Goal: Information Seeking & Learning: Learn about a topic

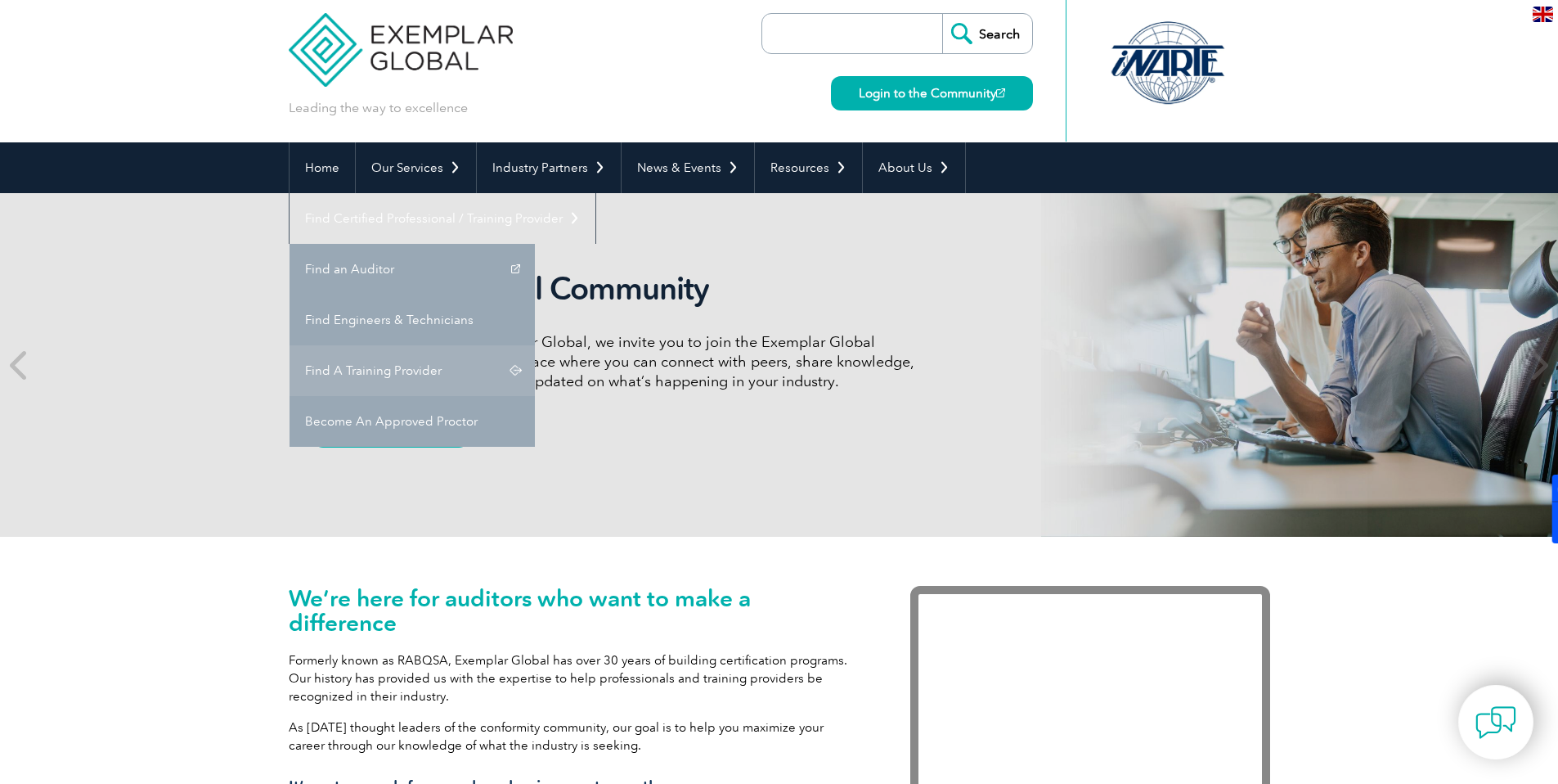
scroll to position [17, 0]
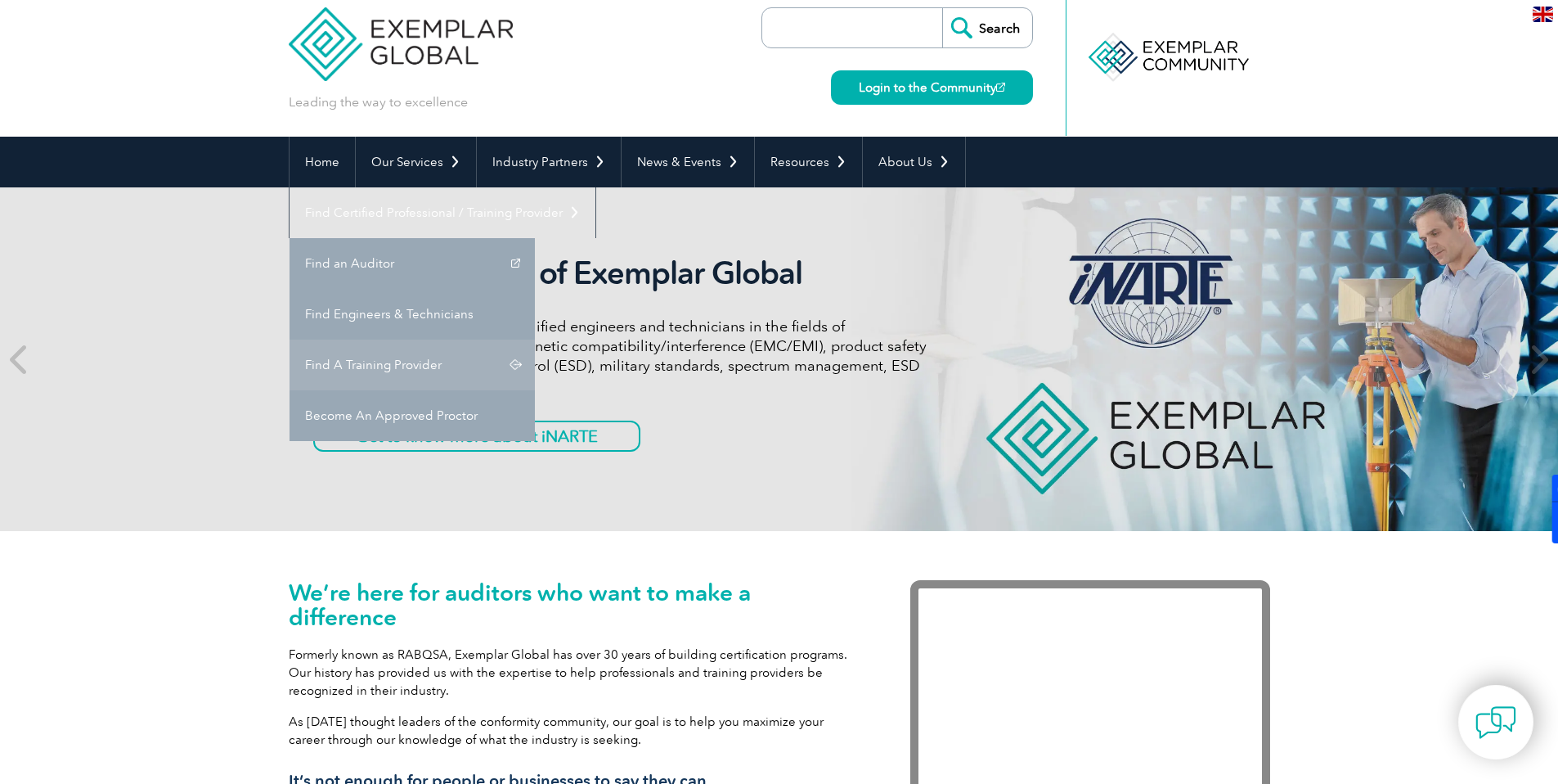
click at [535, 340] on link "Find A Training Provider" at bounding box center [412, 365] width 246 height 51
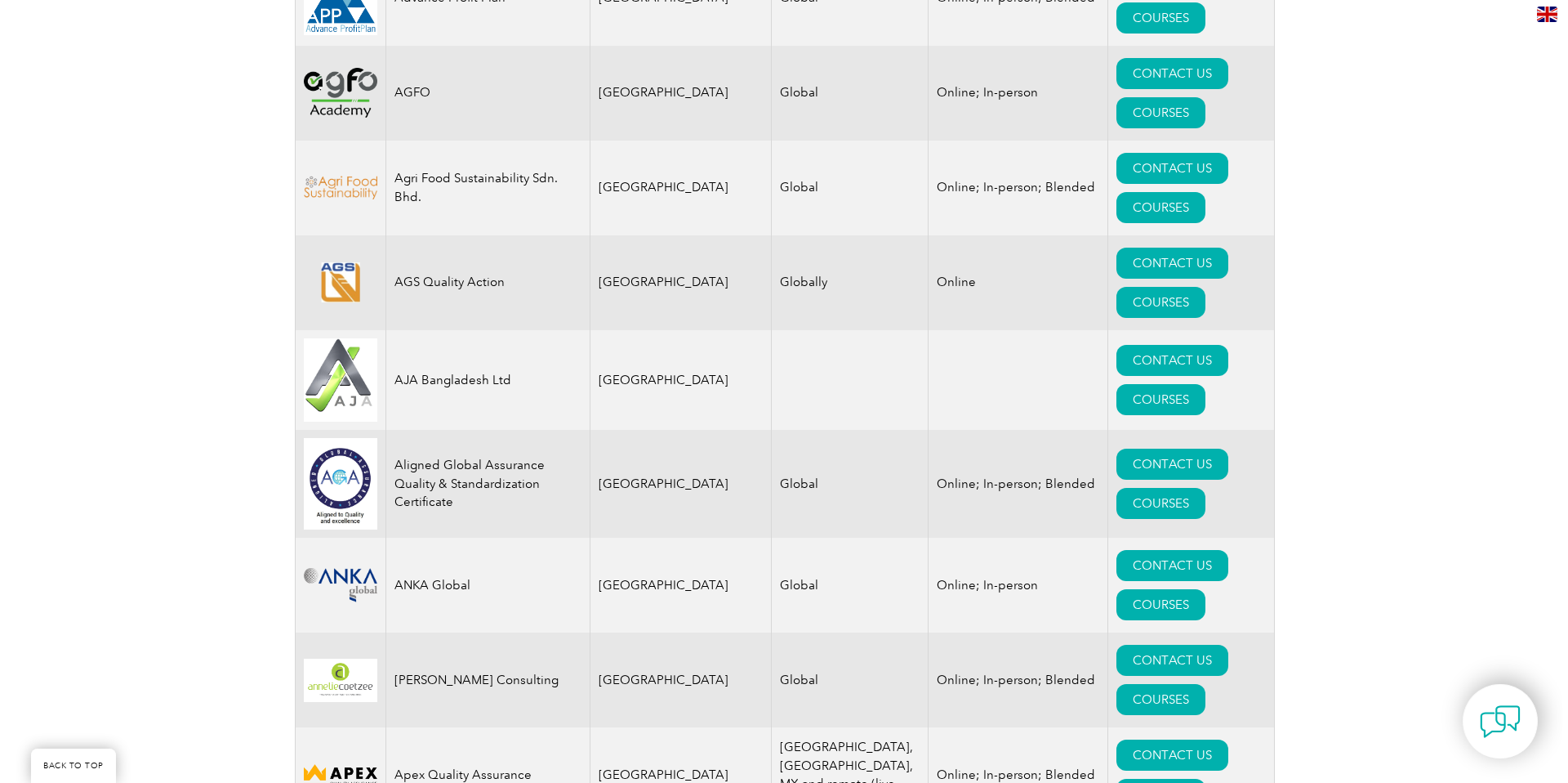
scroll to position [1569, 0]
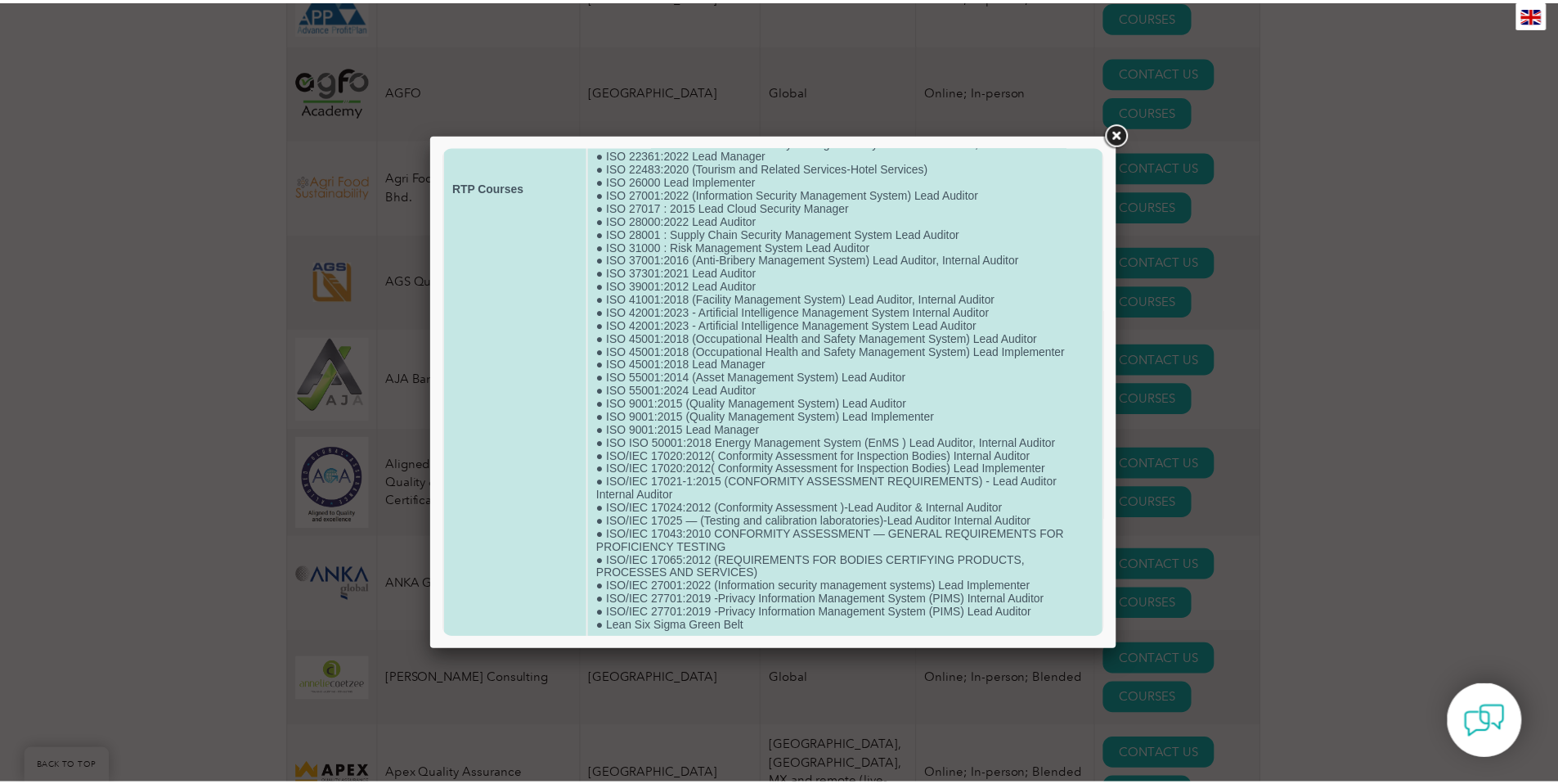
scroll to position [546, 0]
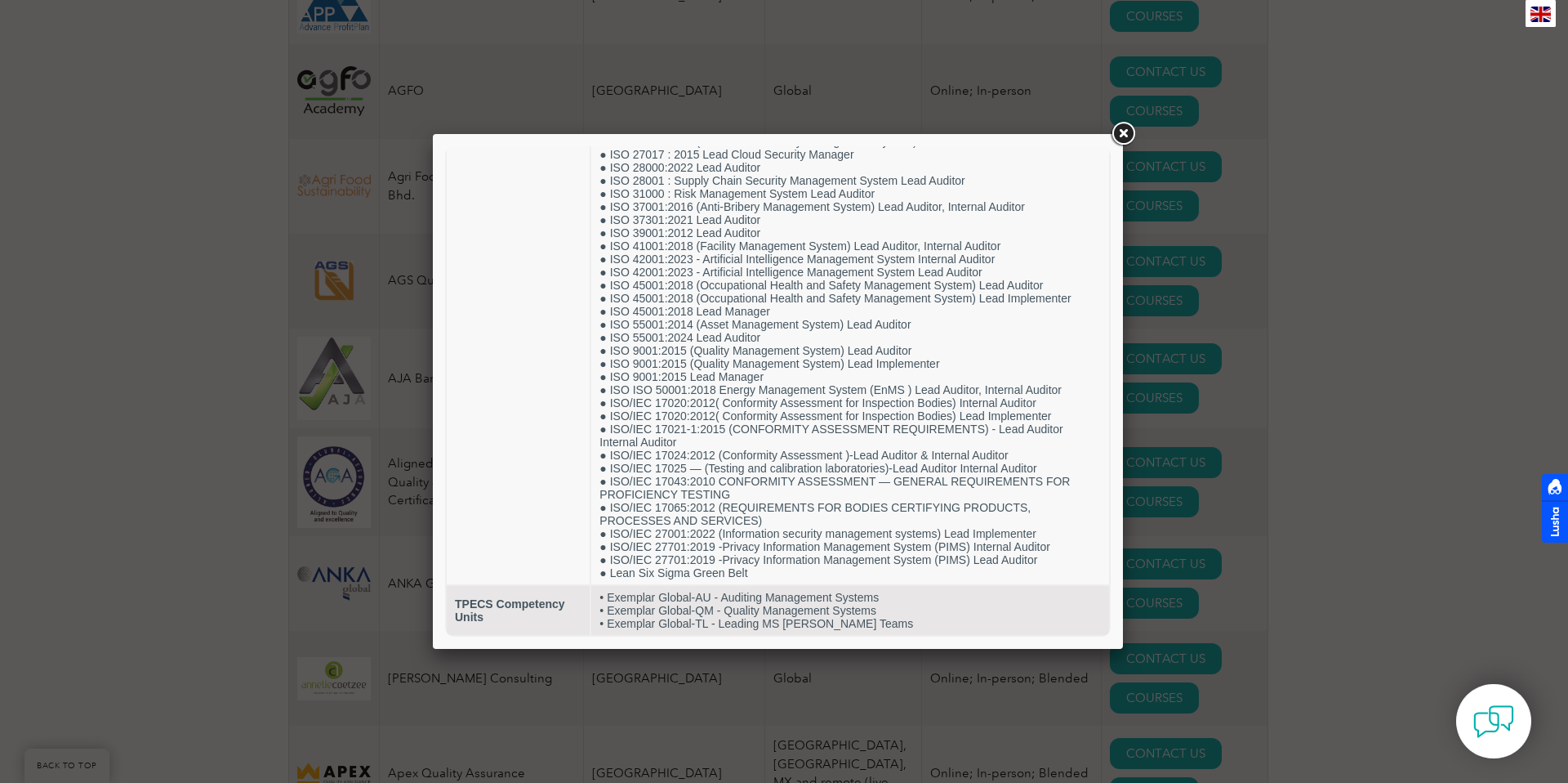
click at [1128, 139] on link at bounding box center [1122, 133] width 29 height 29
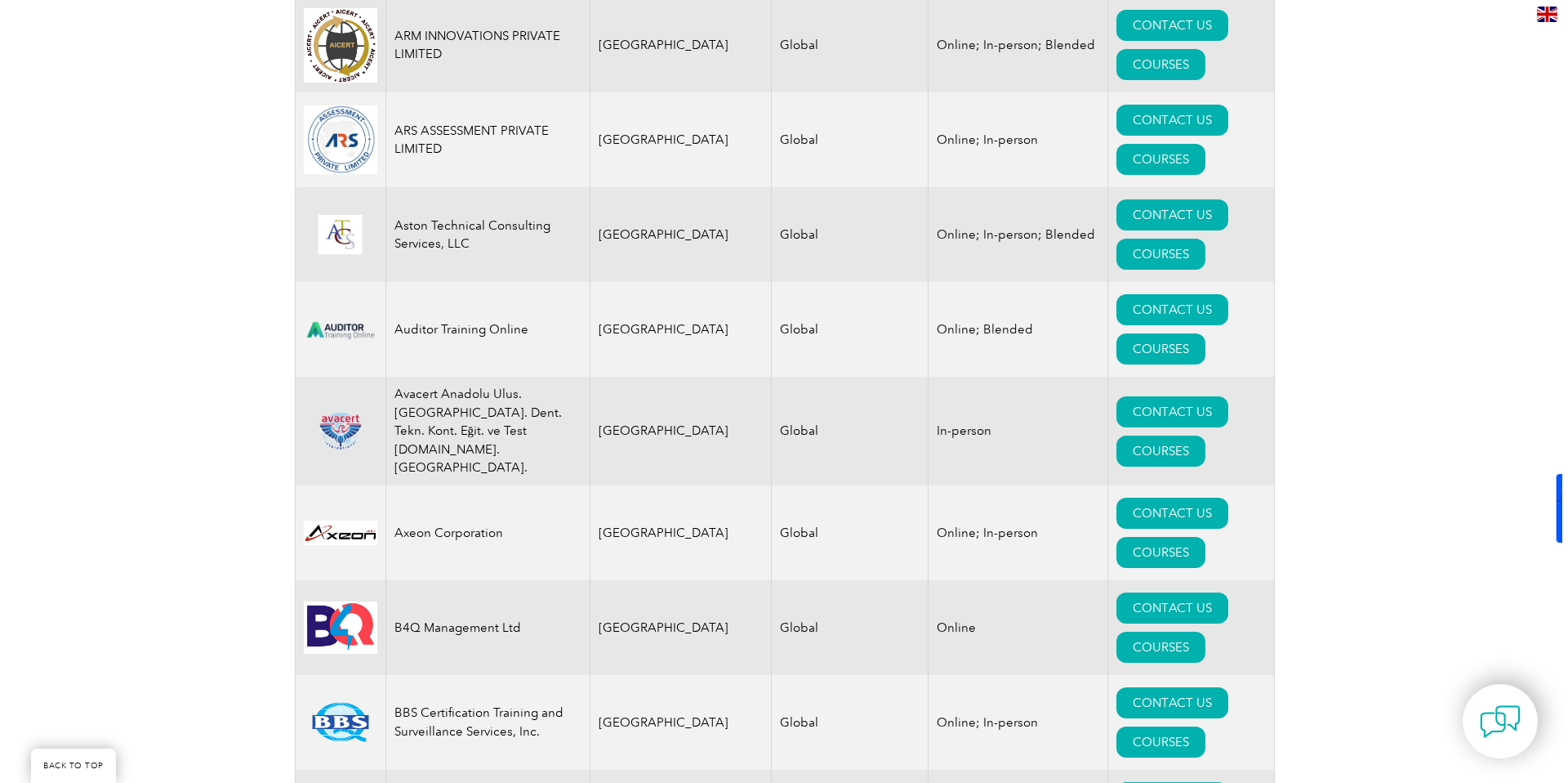
scroll to position [2388, 0]
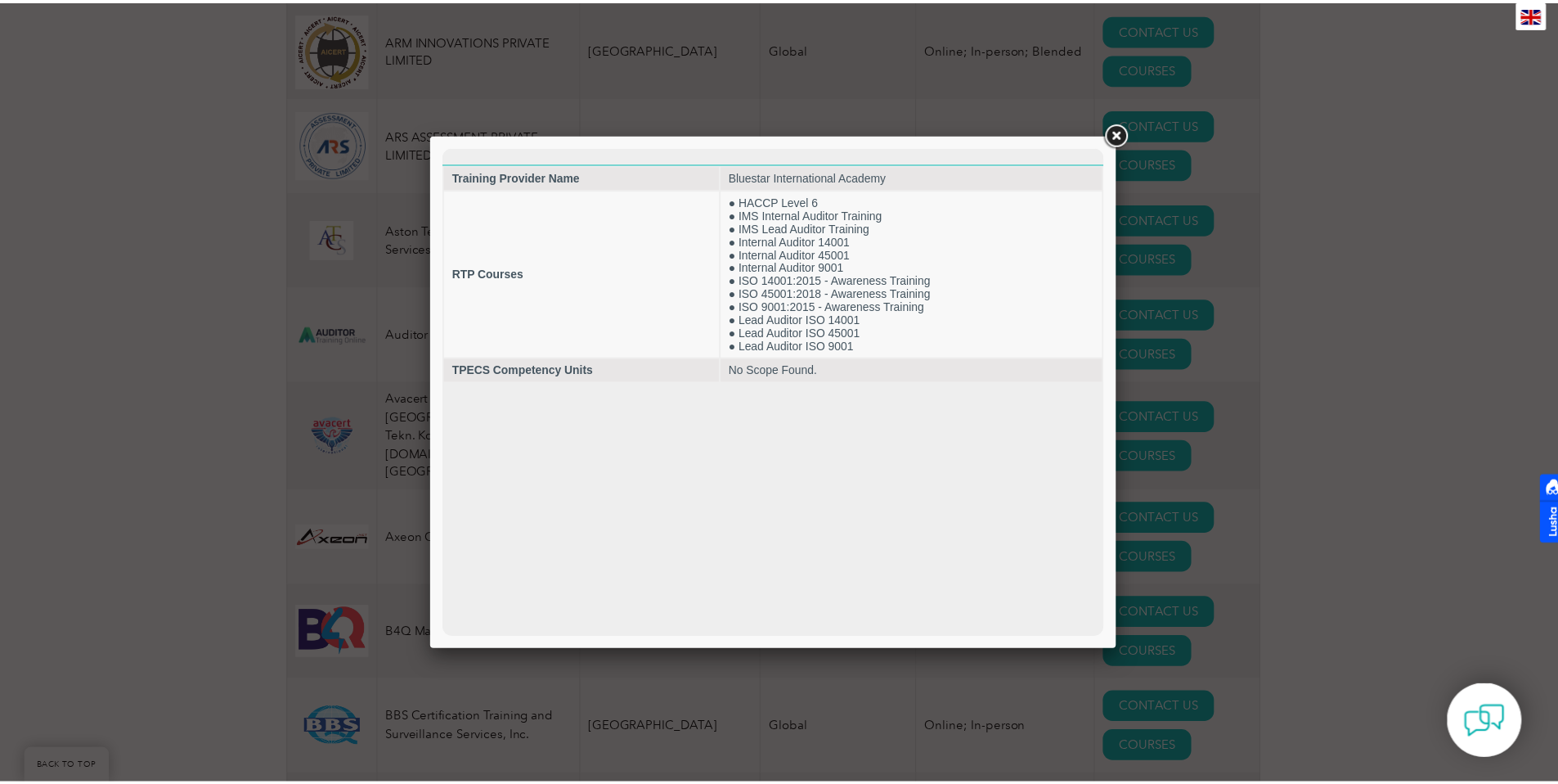
scroll to position [0, 0]
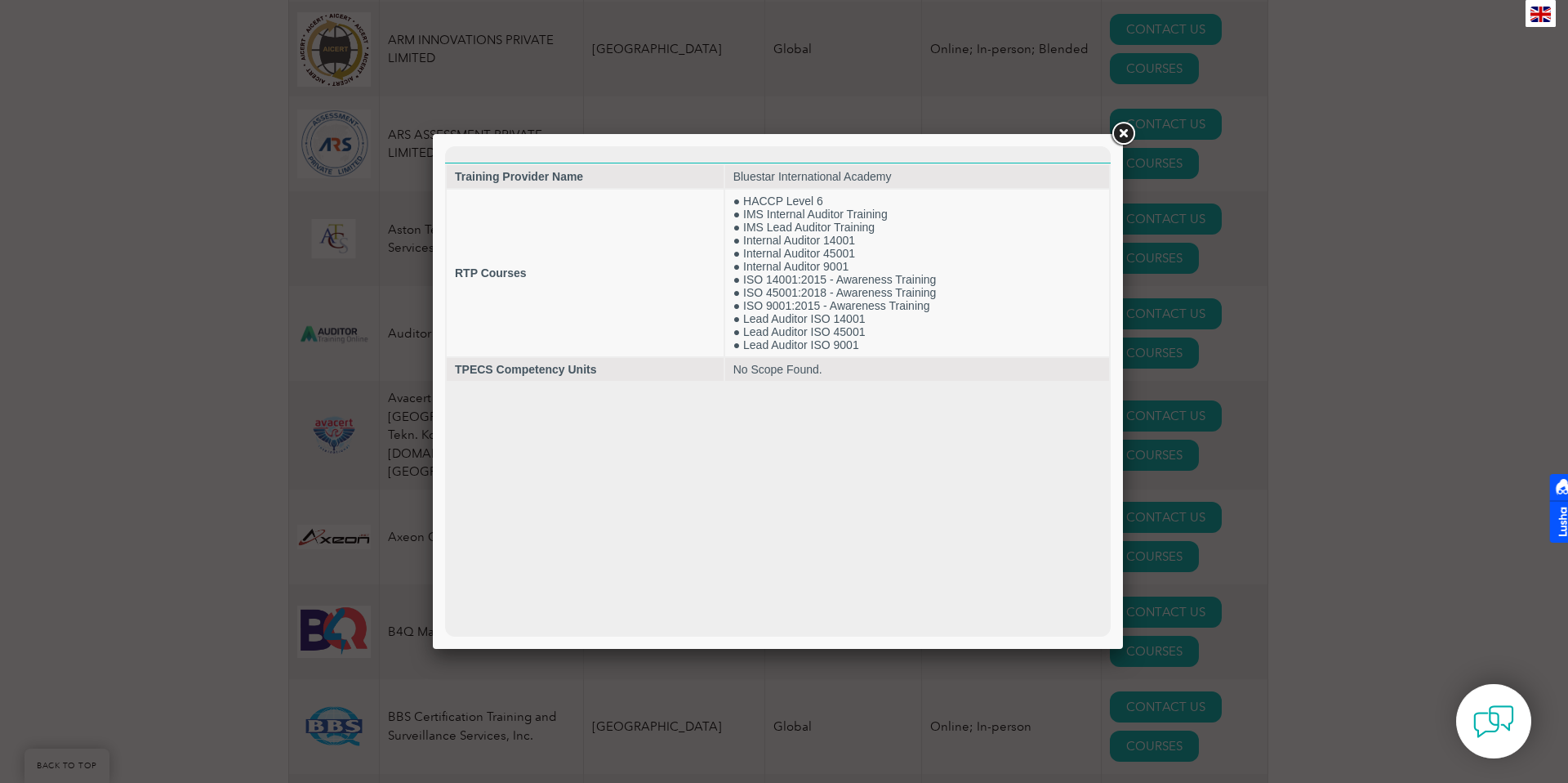
click at [1126, 134] on link at bounding box center [1122, 133] width 29 height 29
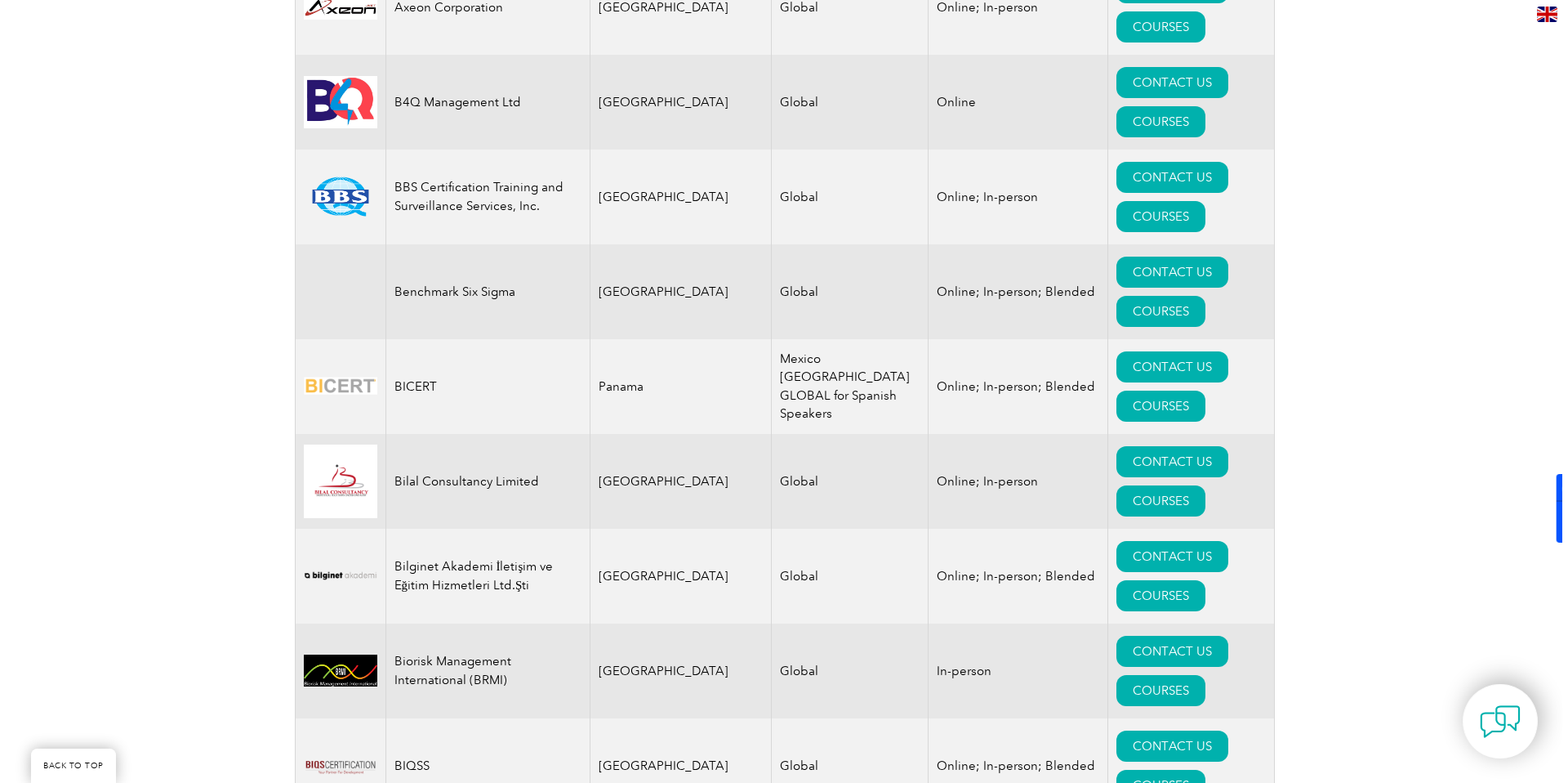
scroll to position [2922, 0]
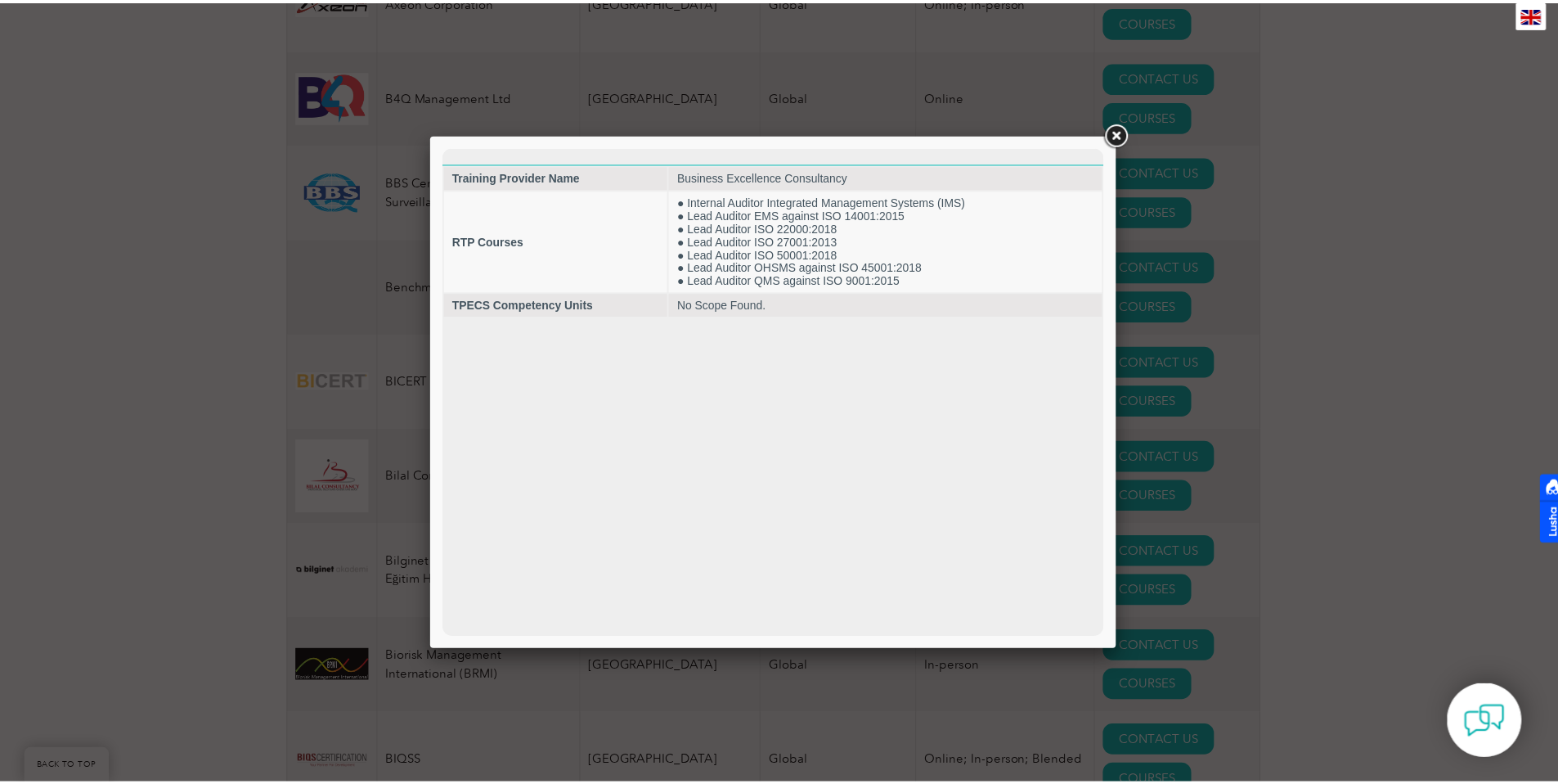
scroll to position [0, 0]
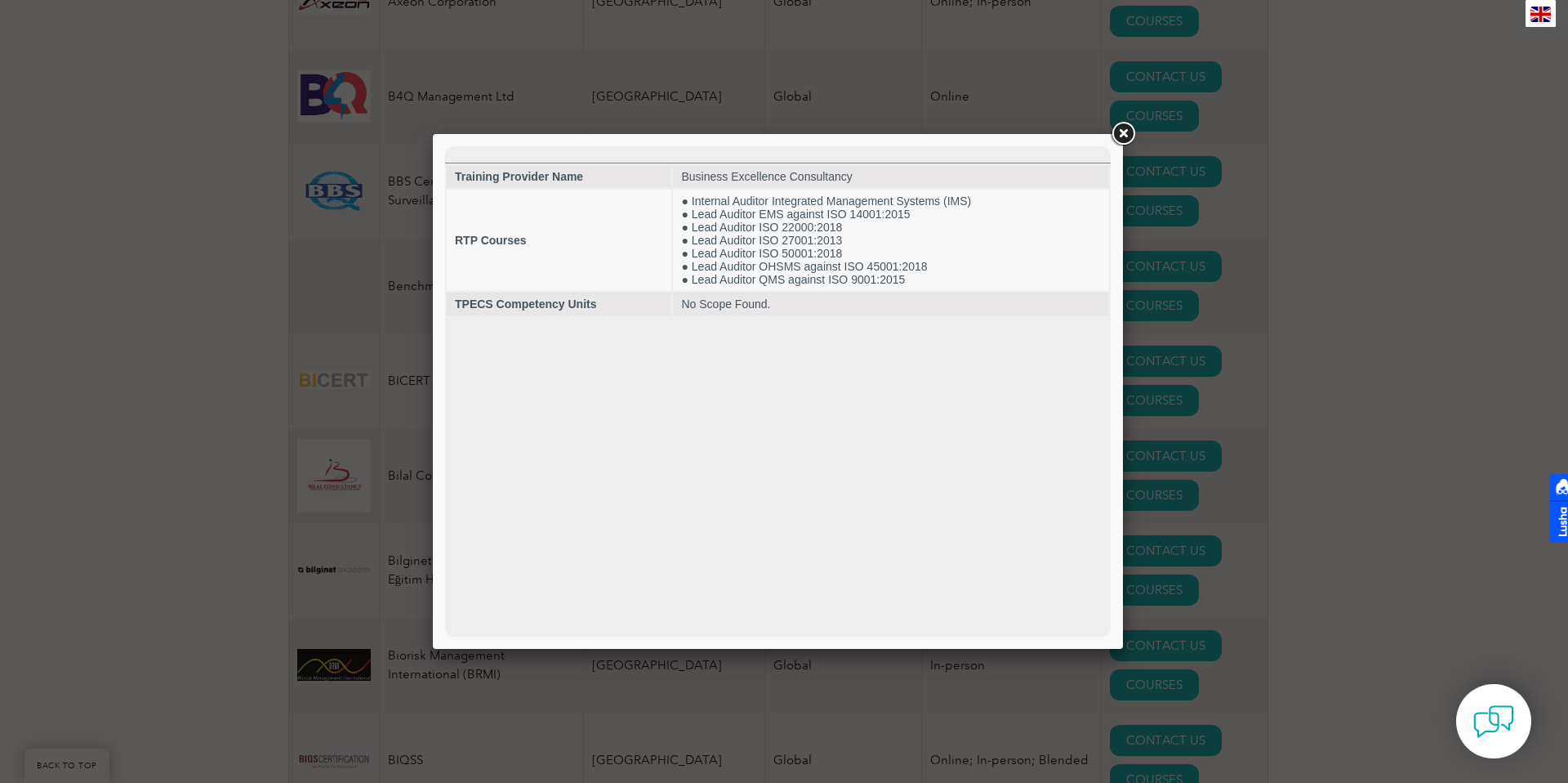
click at [1121, 135] on link at bounding box center [1122, 133] width 29 height 29
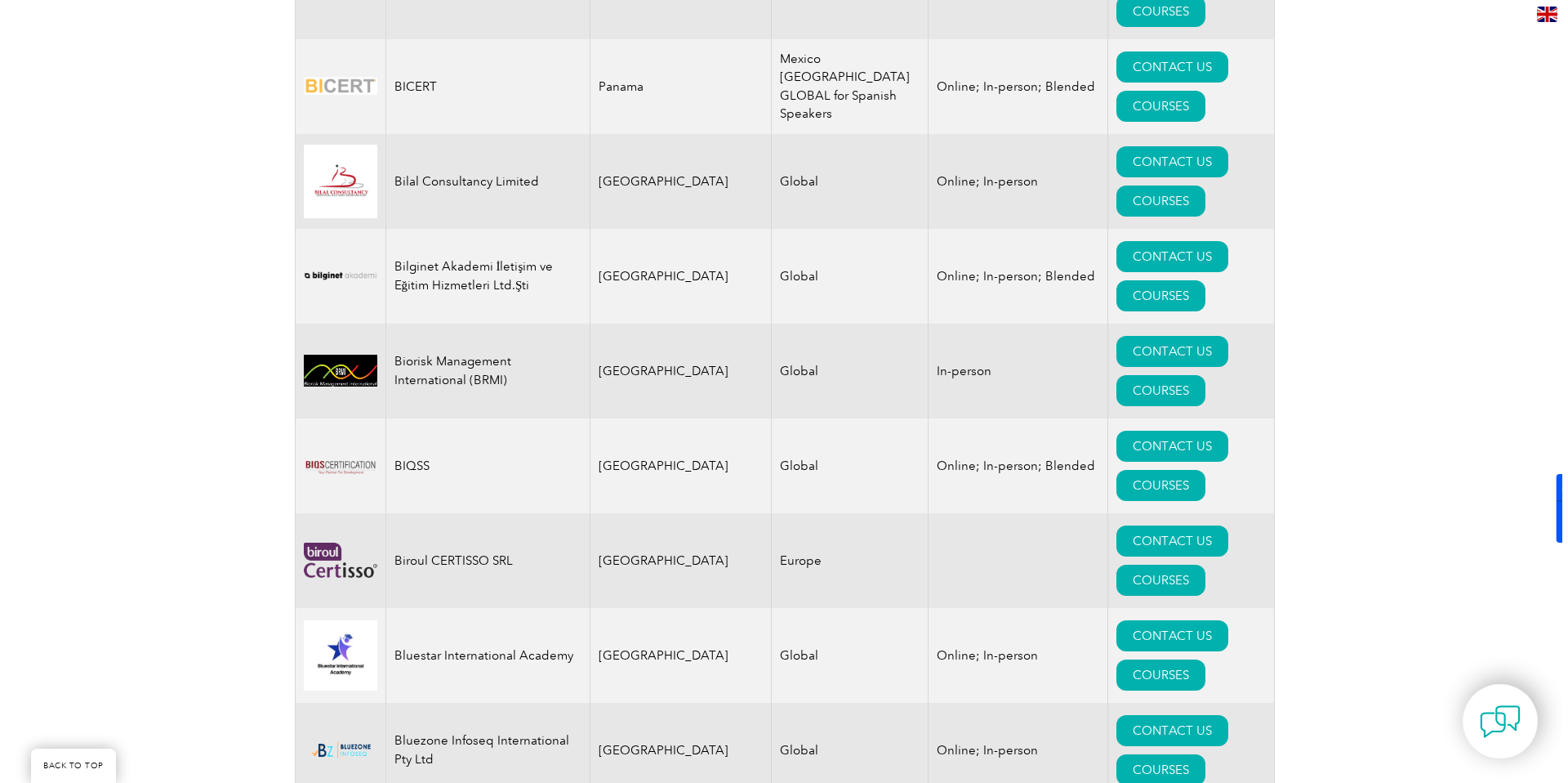
scroll to position [3156, 0]
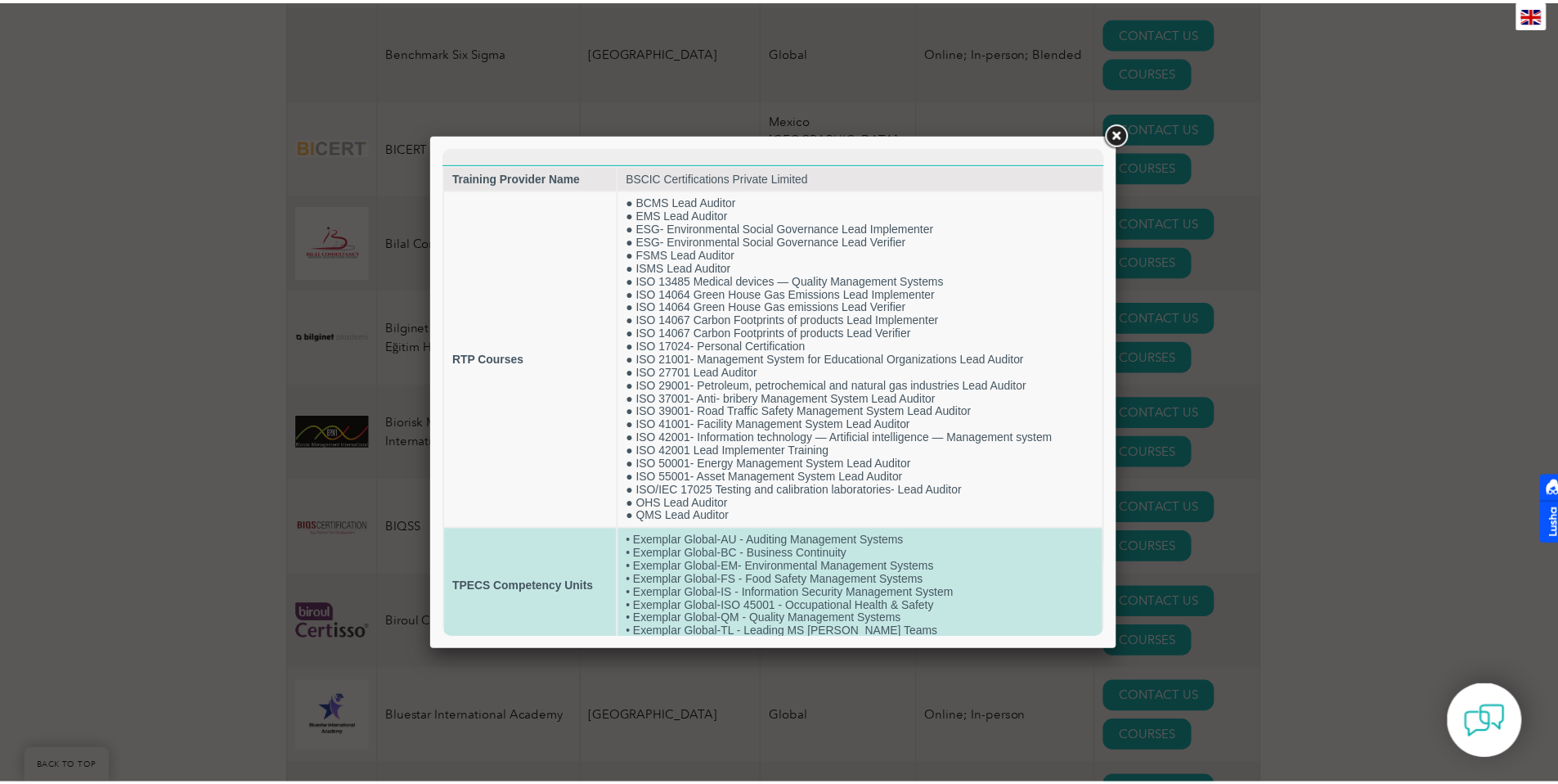
scroll to position [8, 0]
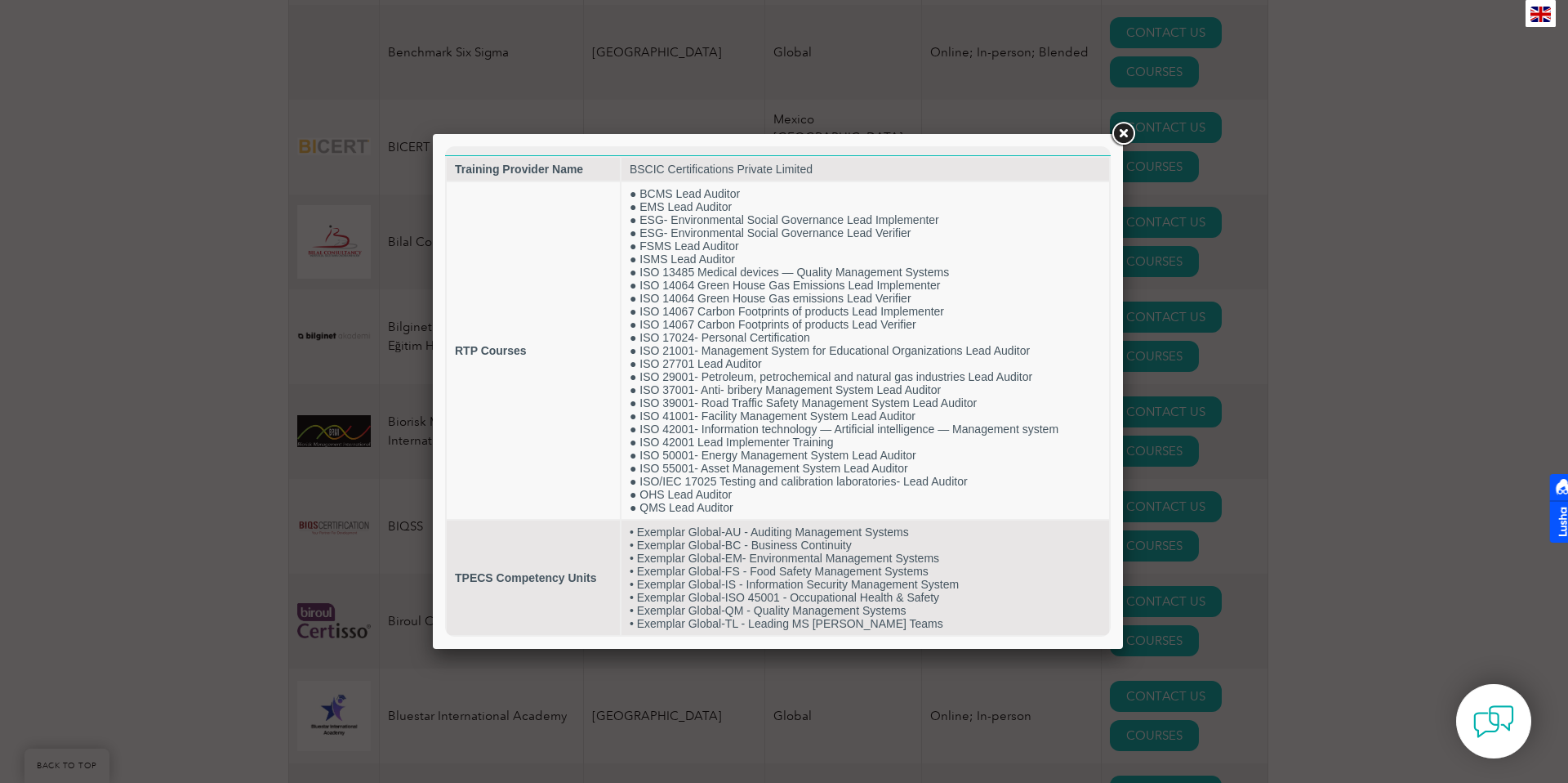
click at [1121, 137] on link at bounding box center [1122, 133] width 29 height 29
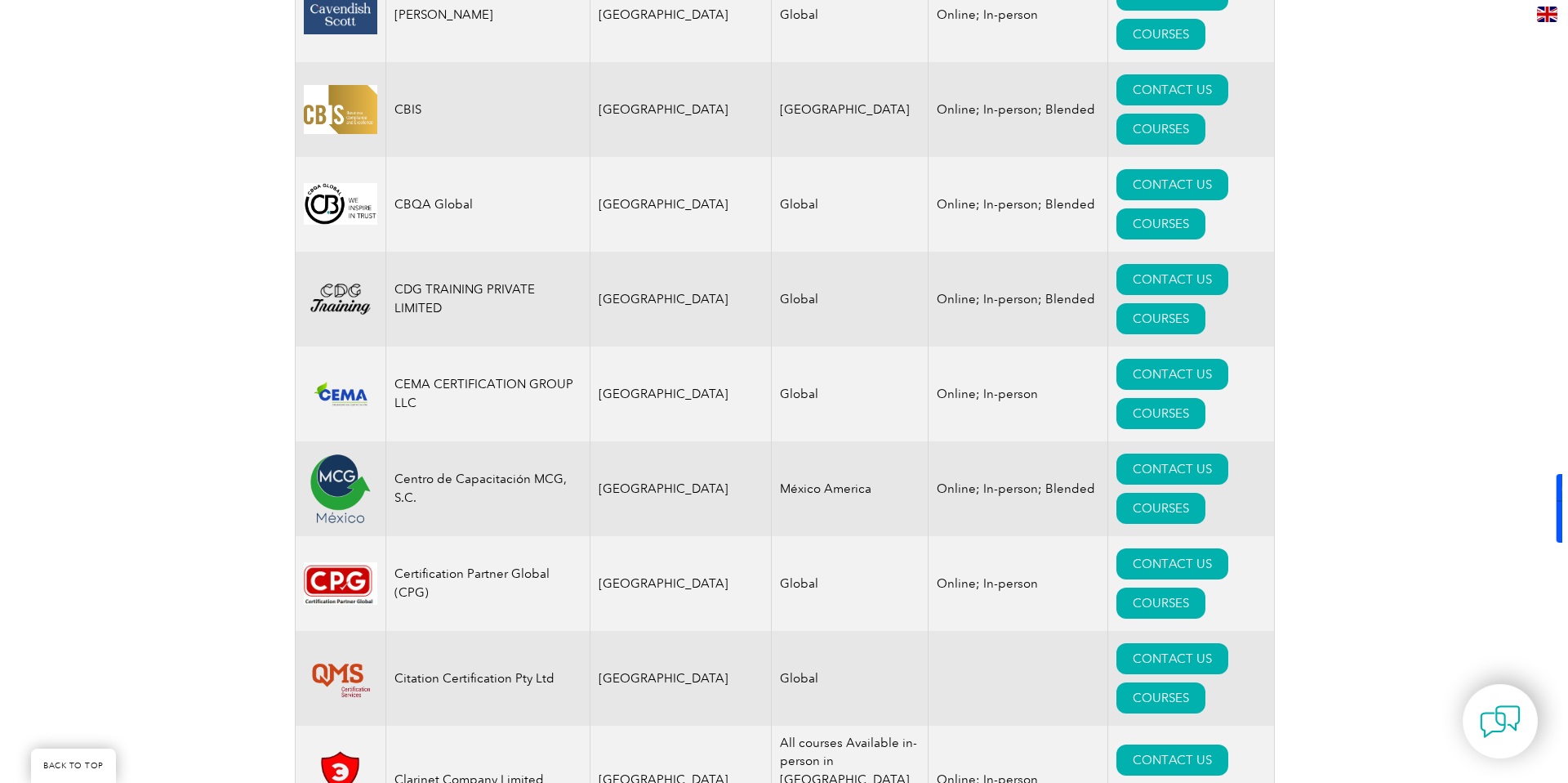
scroll to position [4659, 0]
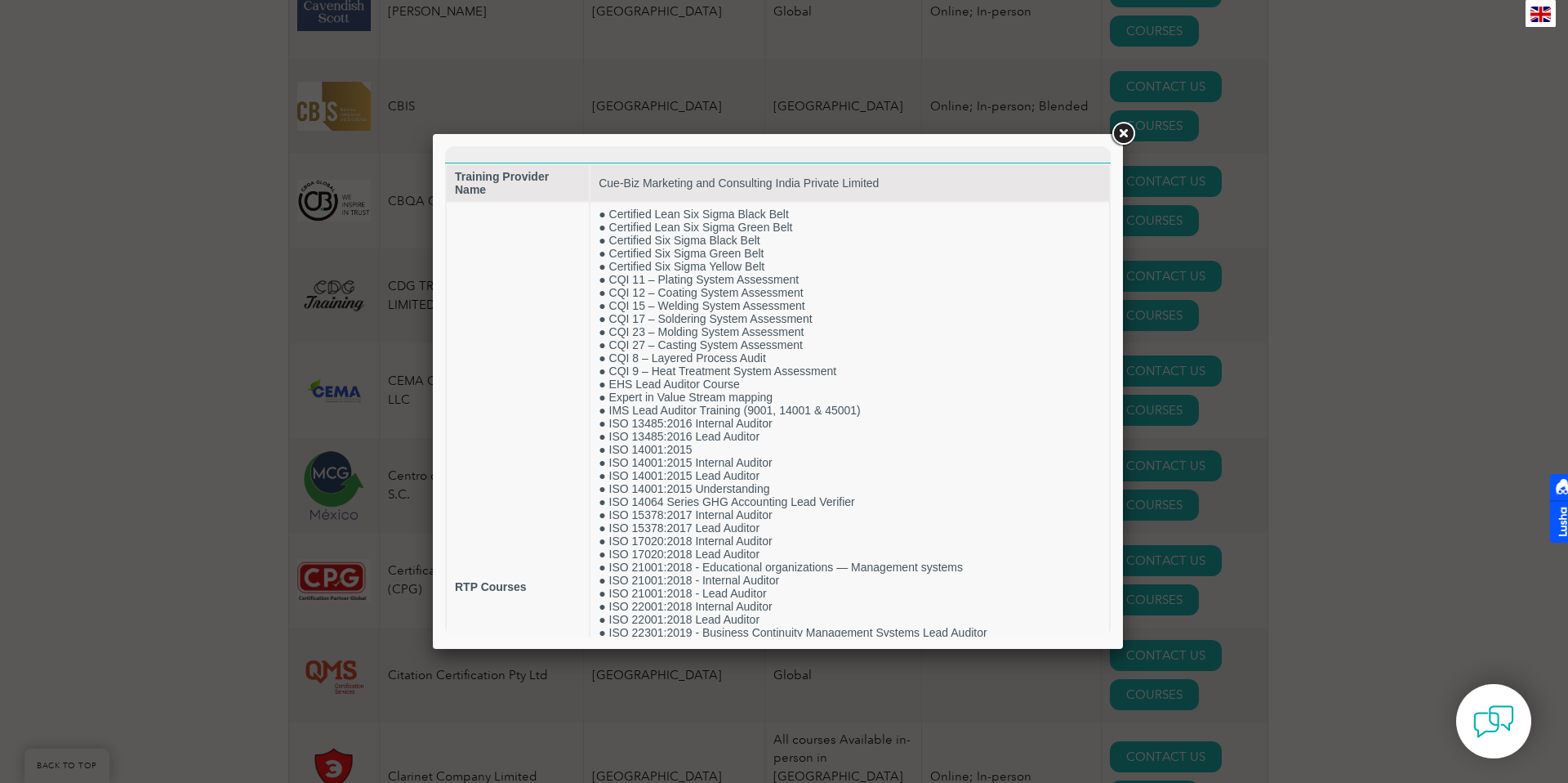
scroll to position [0, 0]
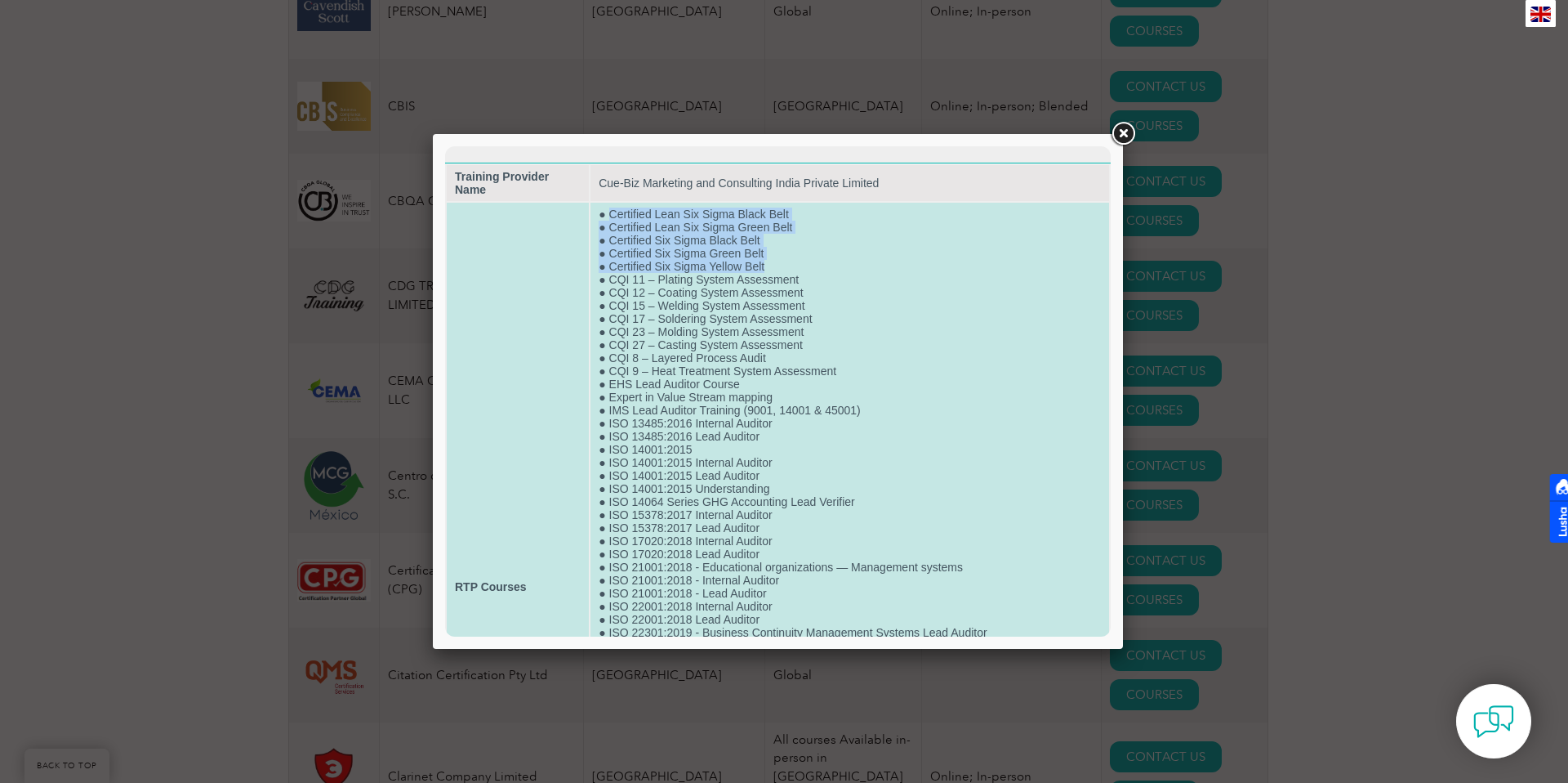
drag, startPoint x: 611, startPoint y: 217, endPoint x: 787, endPoint y: 271, distance: 184.1
click at [787, 271] on td "● Certified Lean Six Sigma Black Belt ● Certified Lean Six Sigma Green Belt ● C…" at bounding box center [849, 587] width 519 height 768
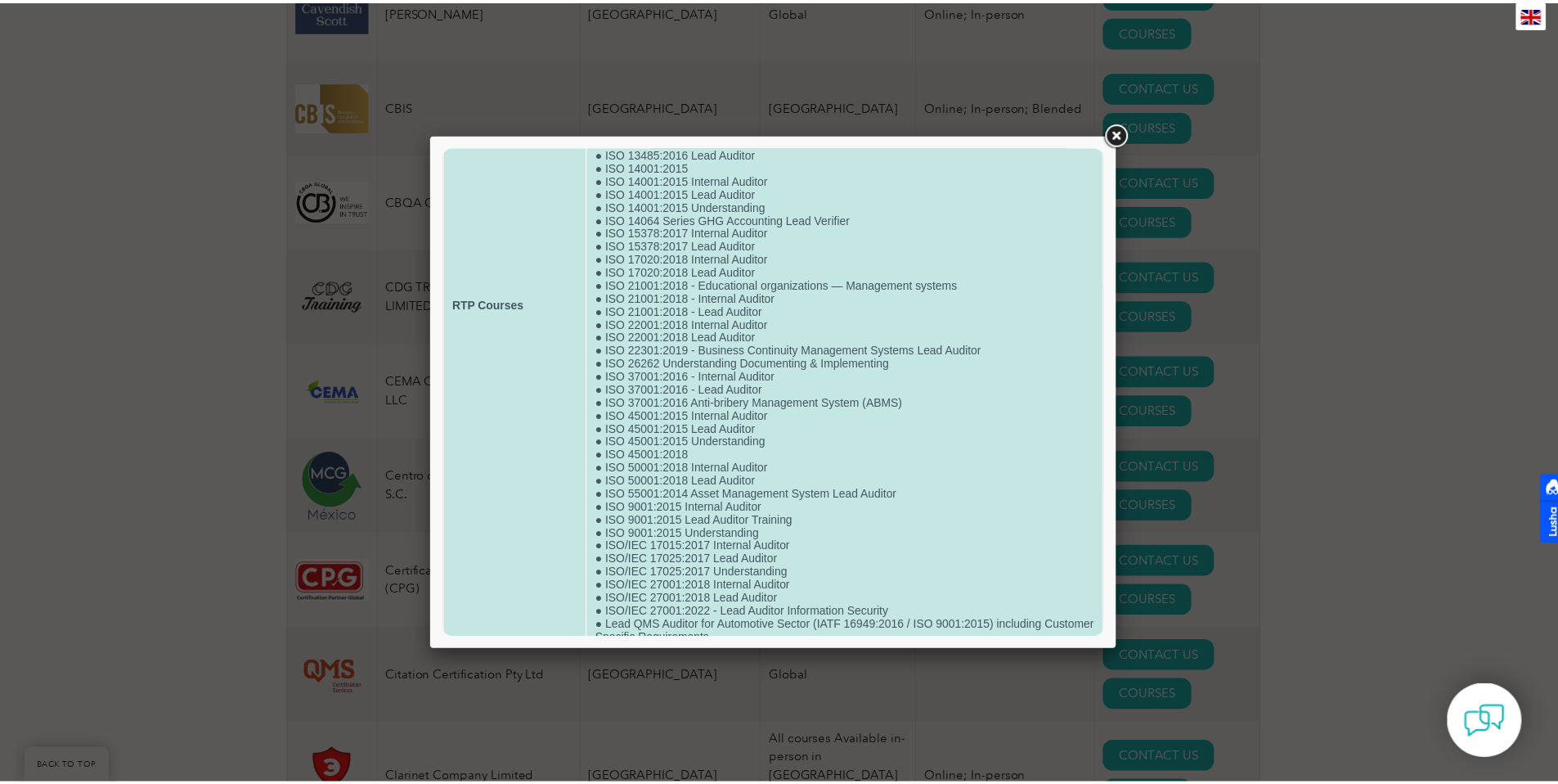
scroll to position [286, 0]
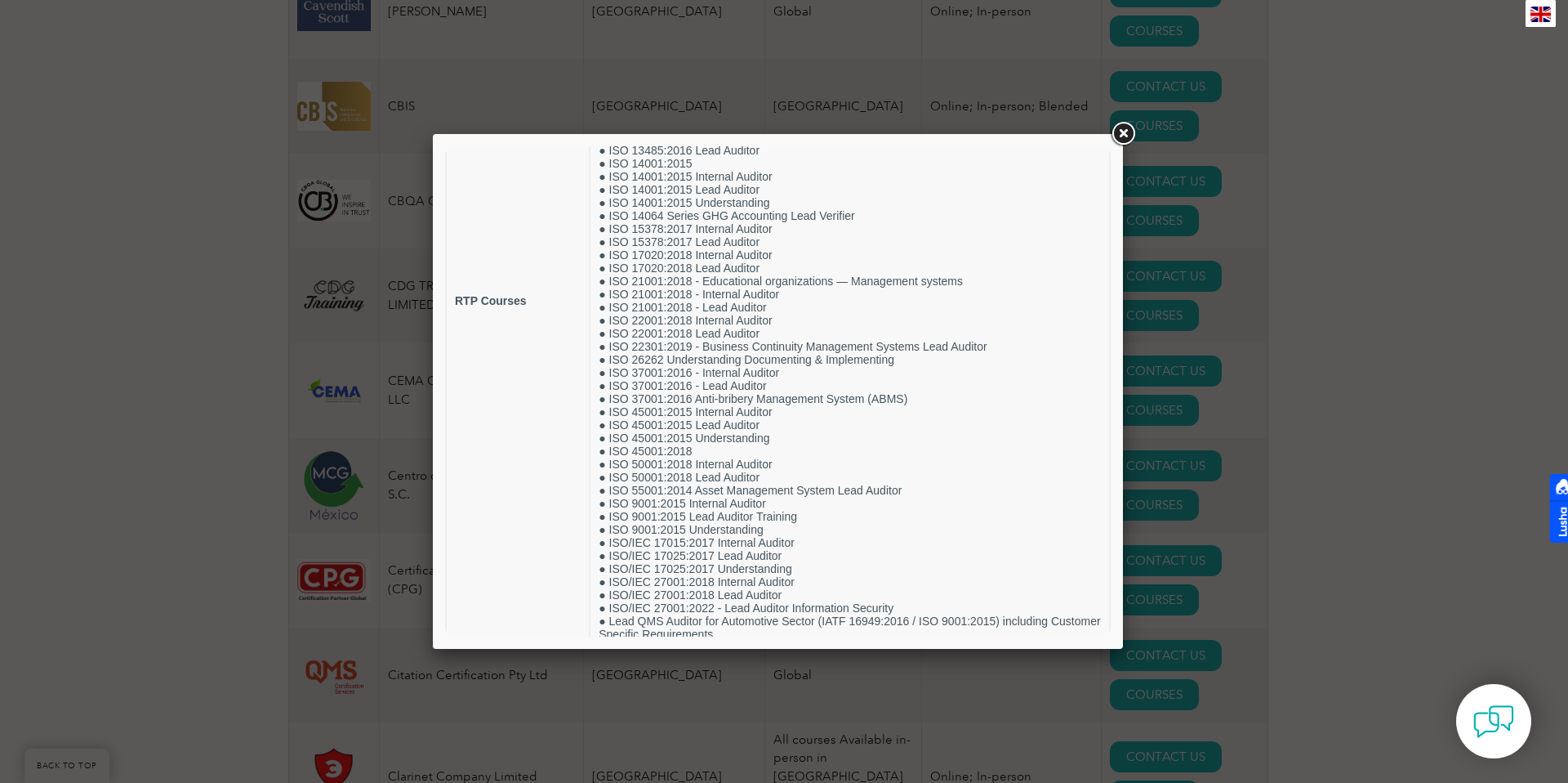
click at [1125, 134] on link at bounding box center [1122, 133] width 29 height 29
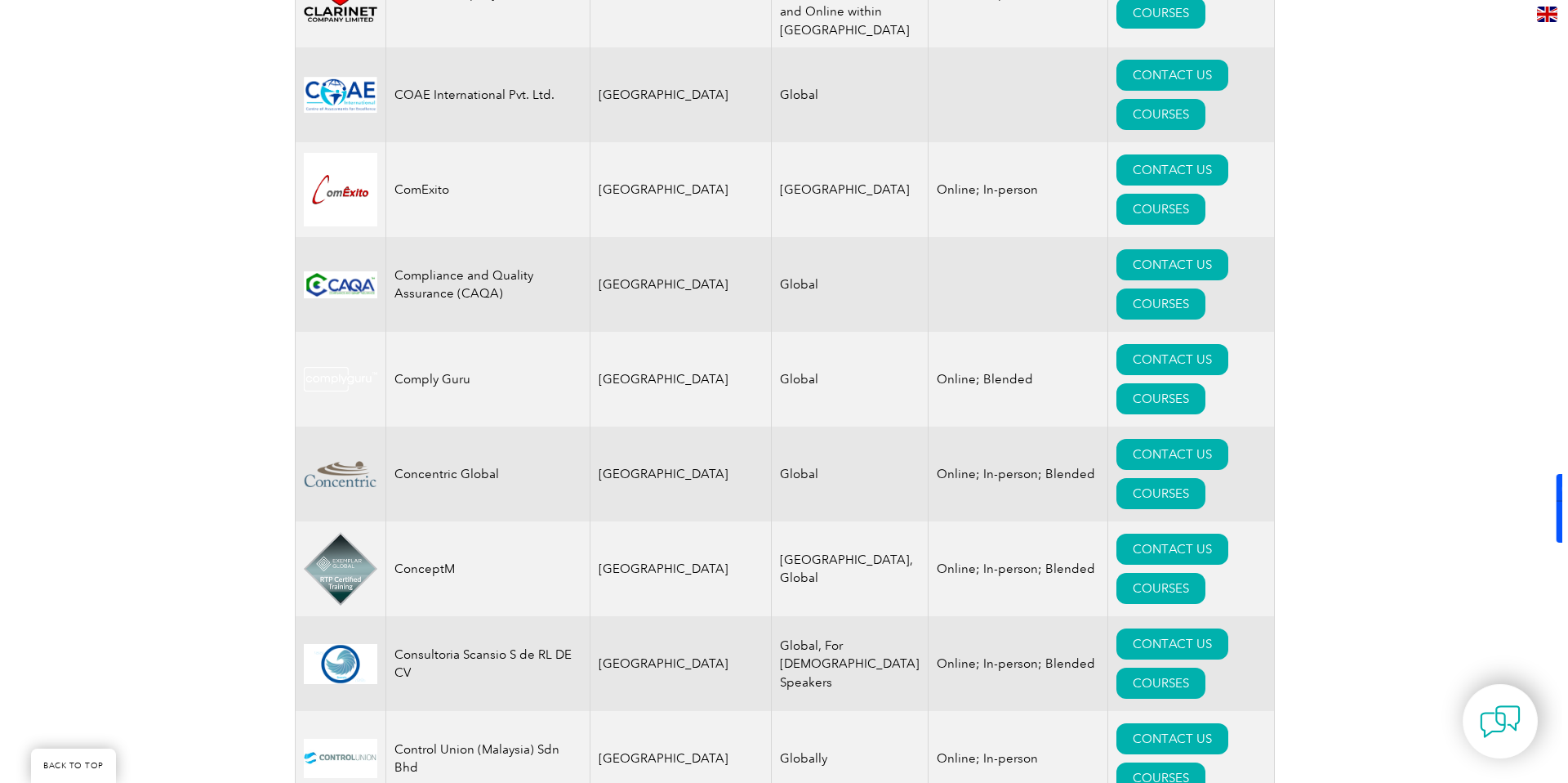
scroll to position [5444, 0]
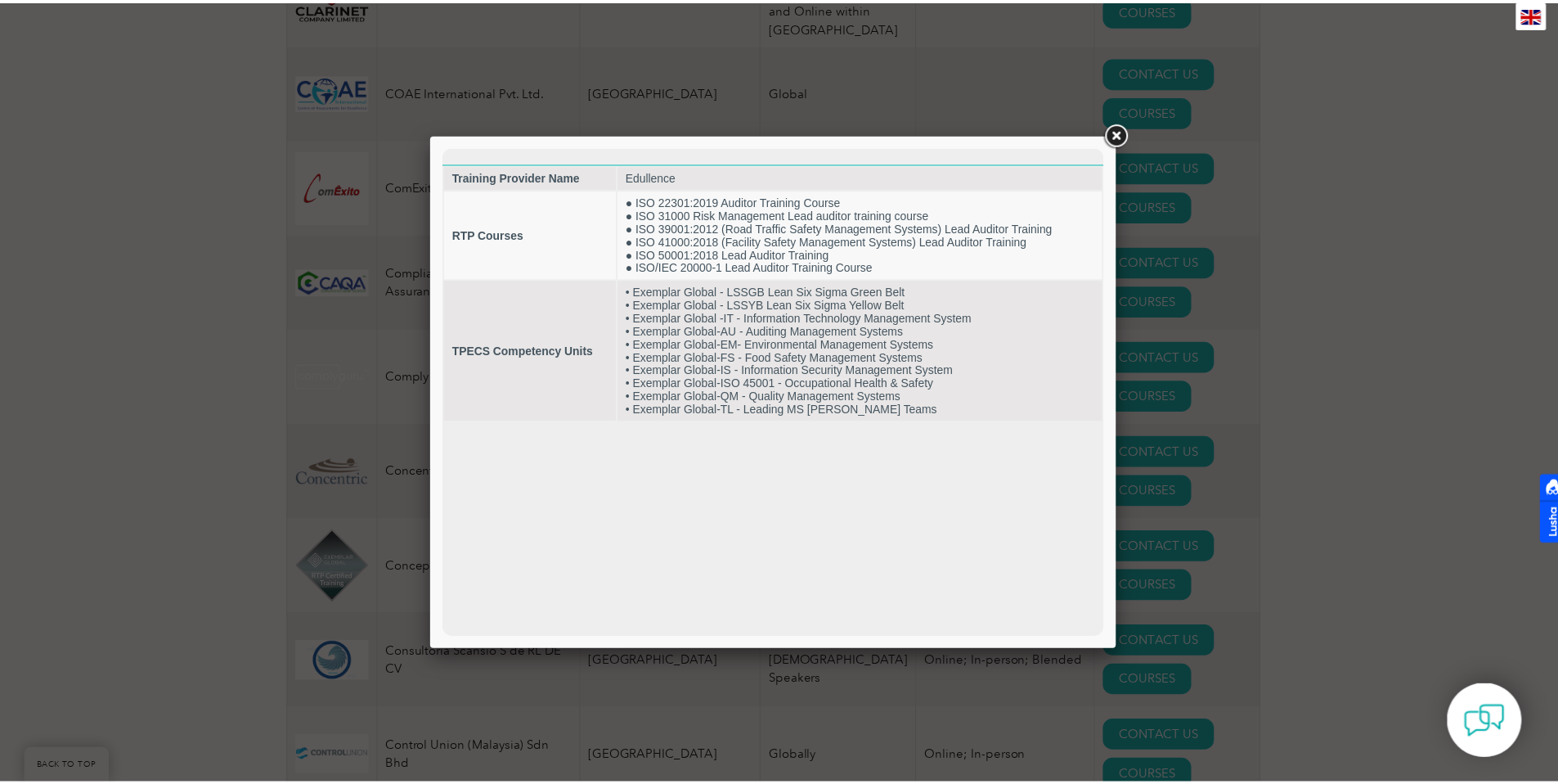
scroll to position [0, 0]
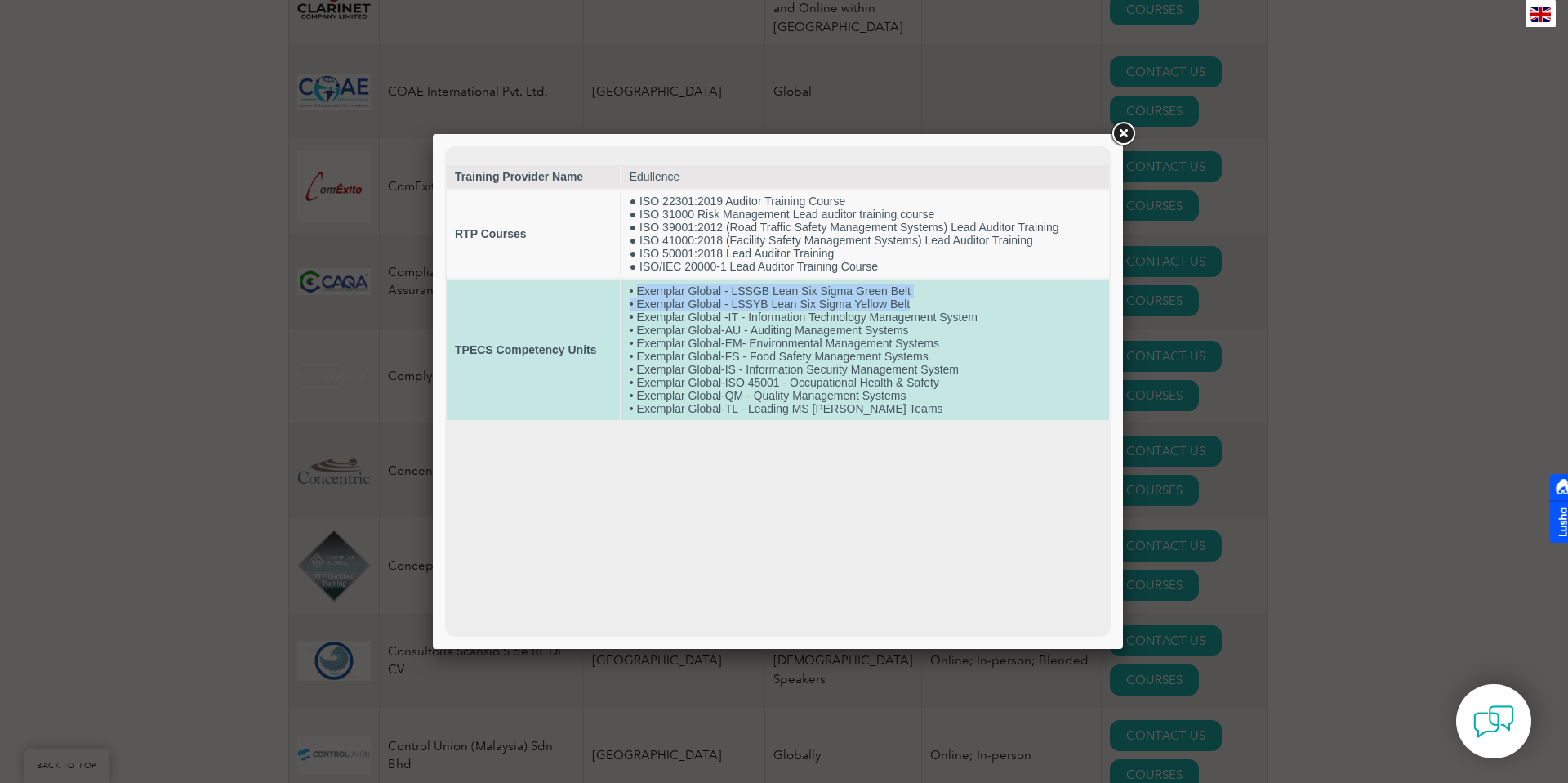
drag, startPoint x: 637, startPoint y: 296, endPoint x: 979, endPoint y: 303, distance: 342.1
click at [979, 303] on td "• Exemplar Global - LSSGB Lean Six Sigma Green Belt • Exemplar Global - LSSYB L…" at bounding box center [864, 349] width 488 height 140
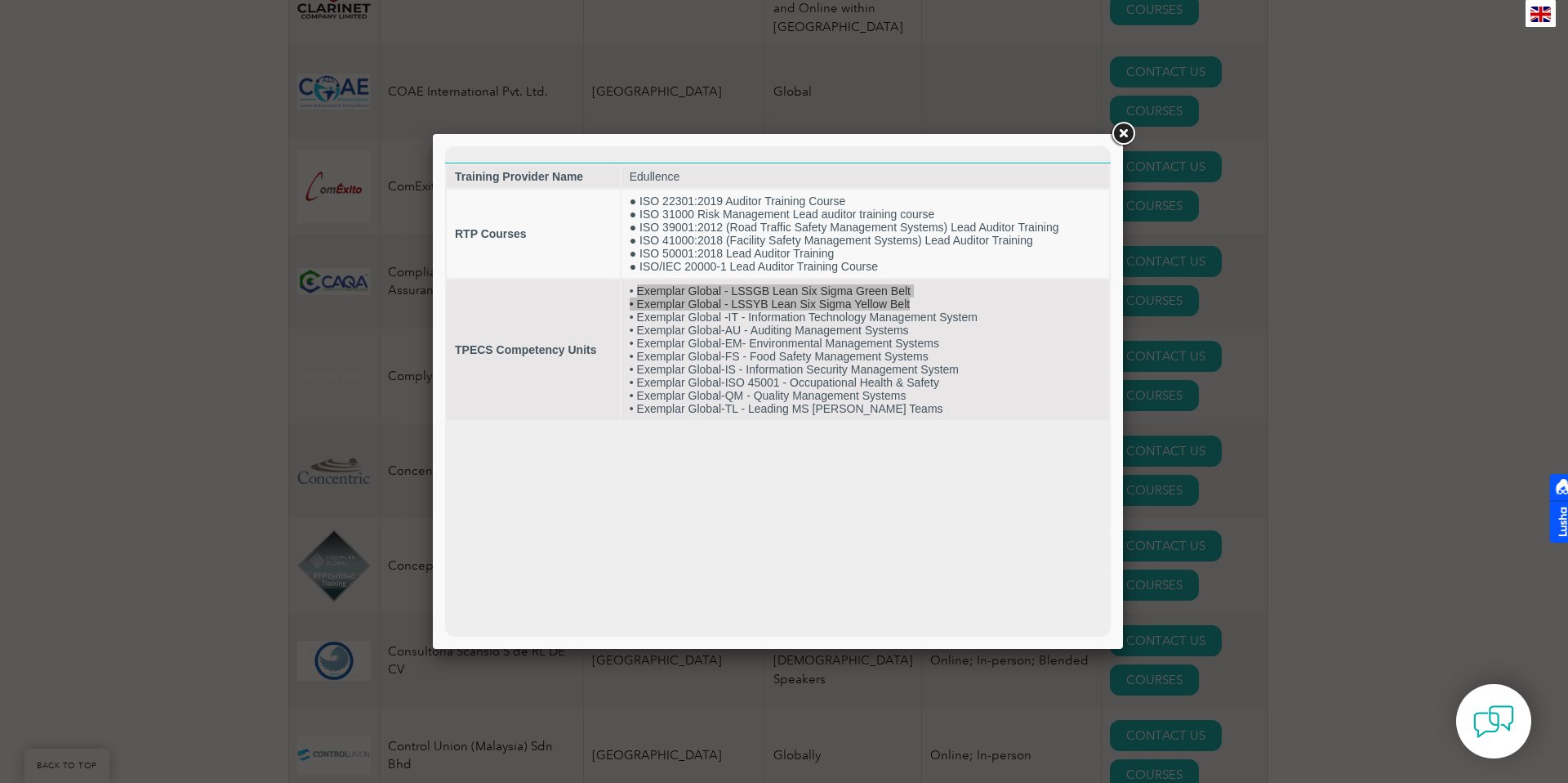
click at [1119, 134] on link at bounding box center [1122, 133] width 29 height 29
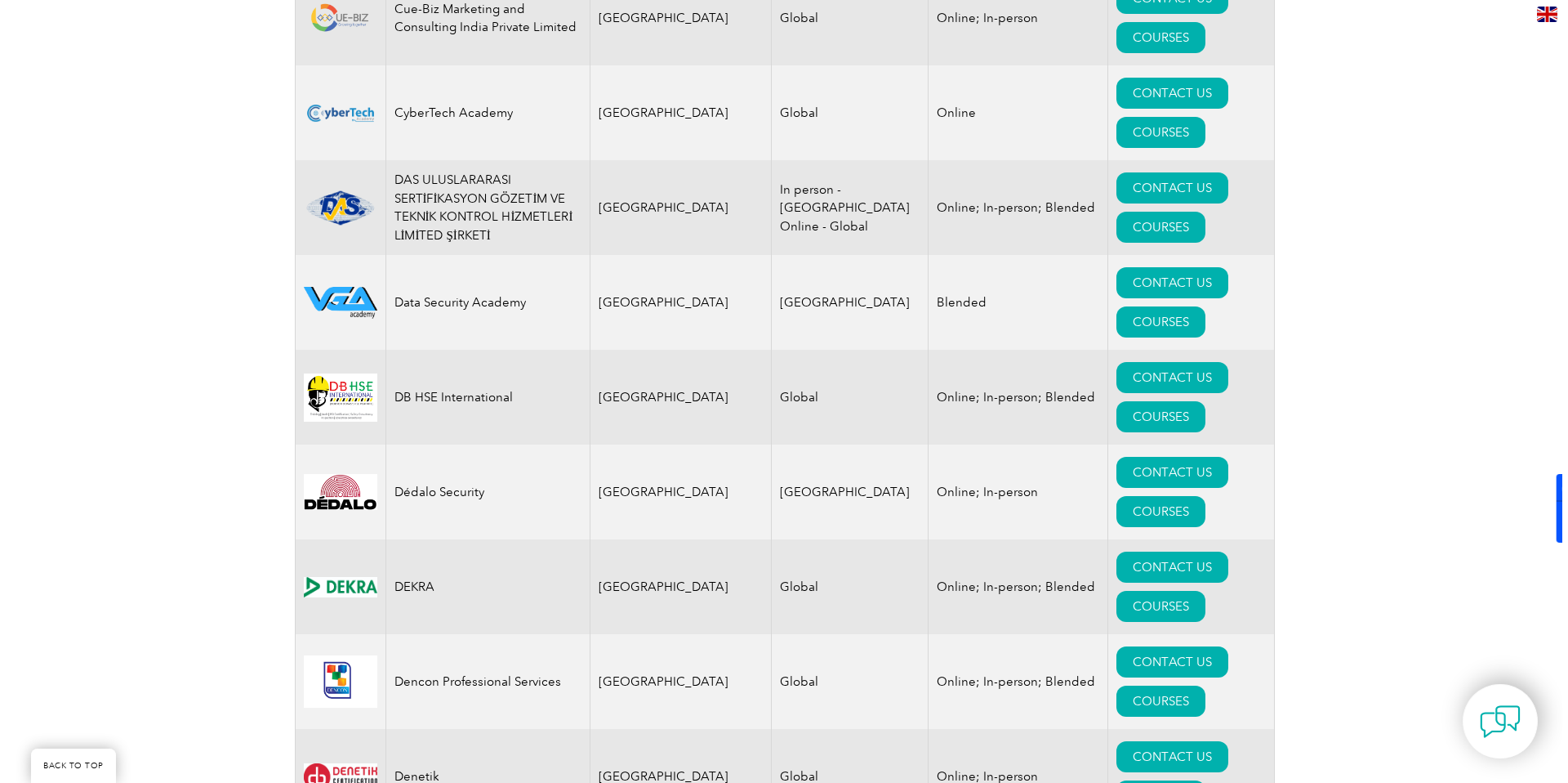
scroll to position [6657, 0]
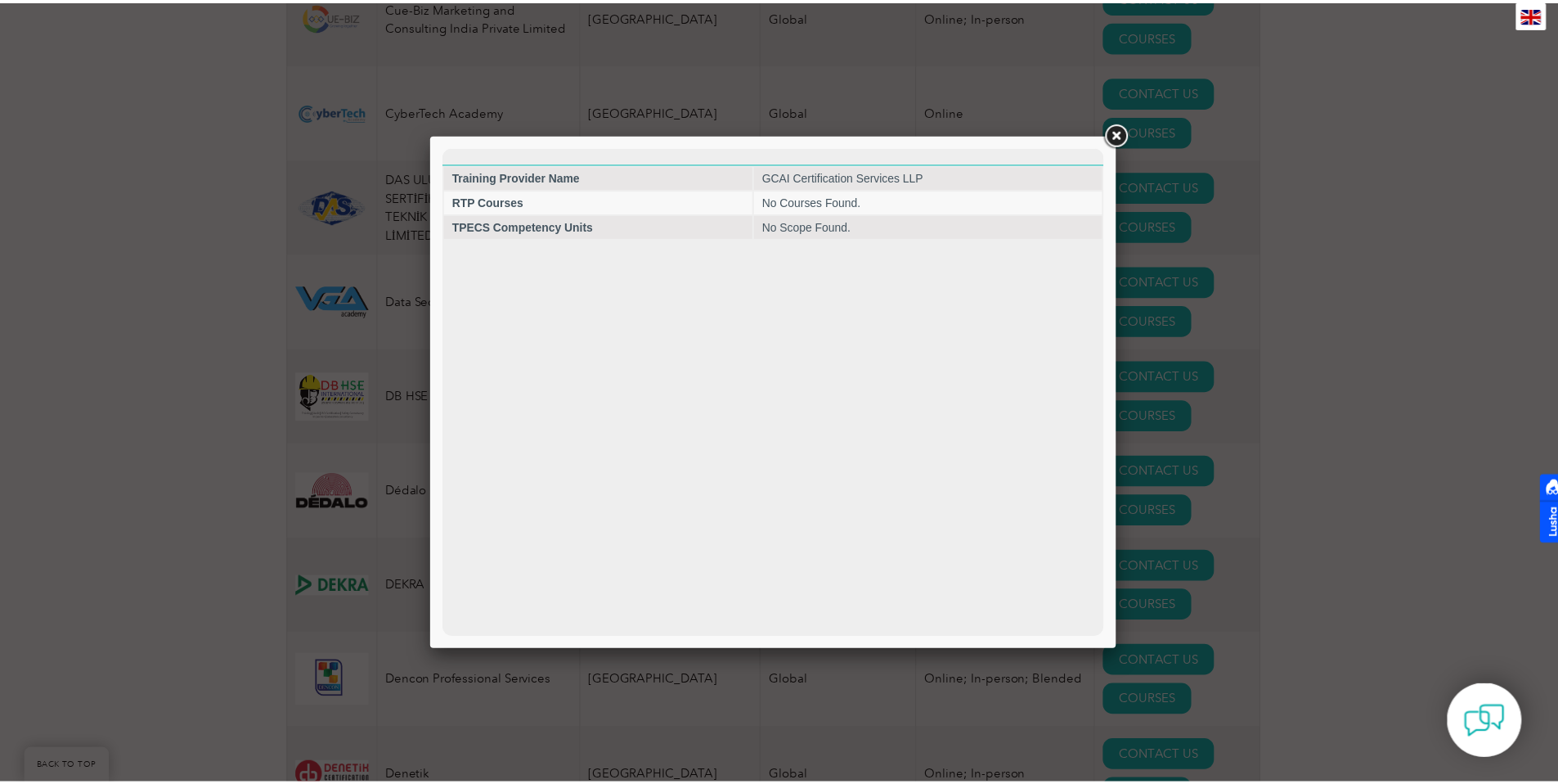
scroll to position [0, 0]
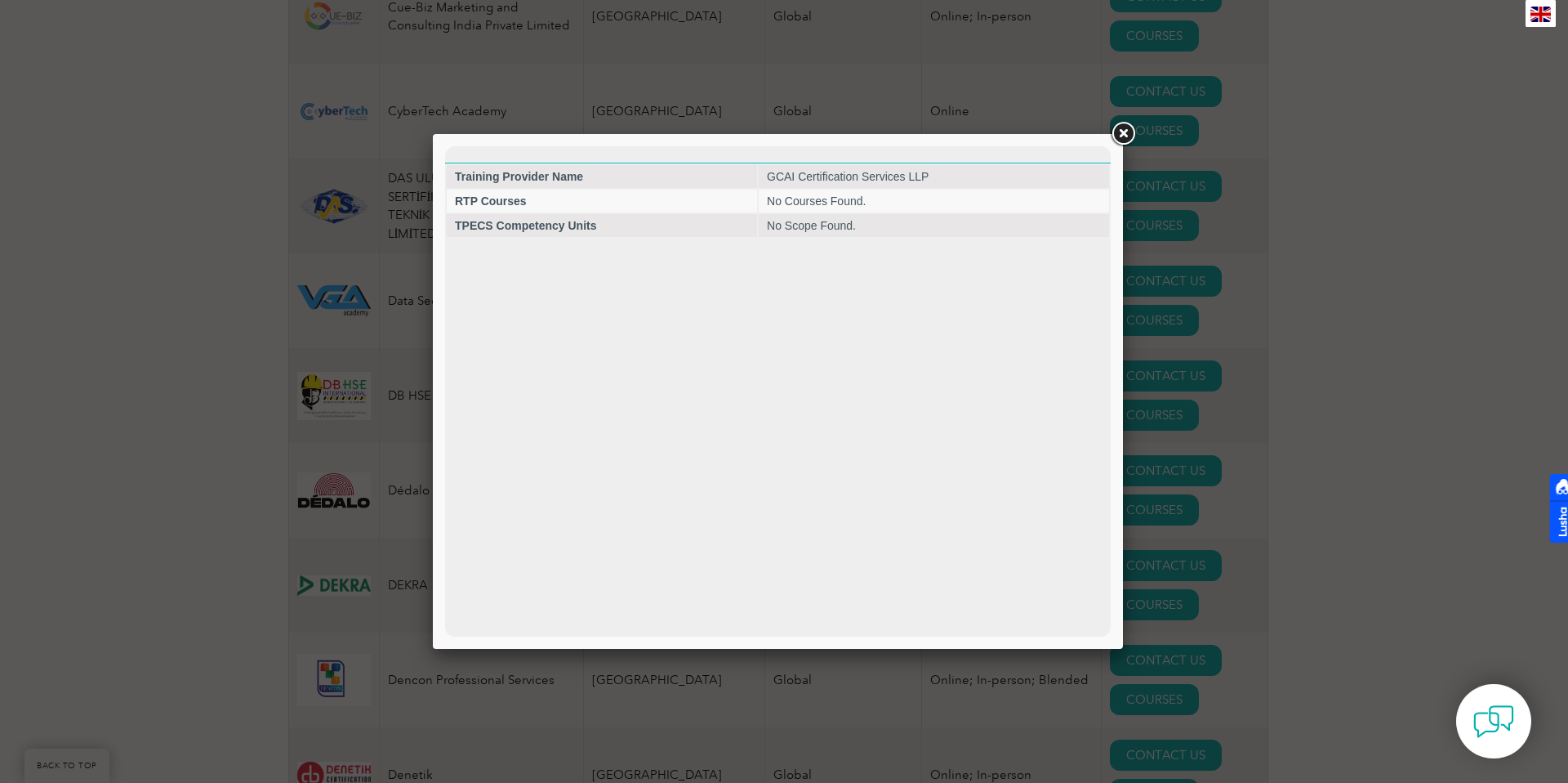
click at [1119, 136] on link at bounding box center [1122, 133] width 29 height 29
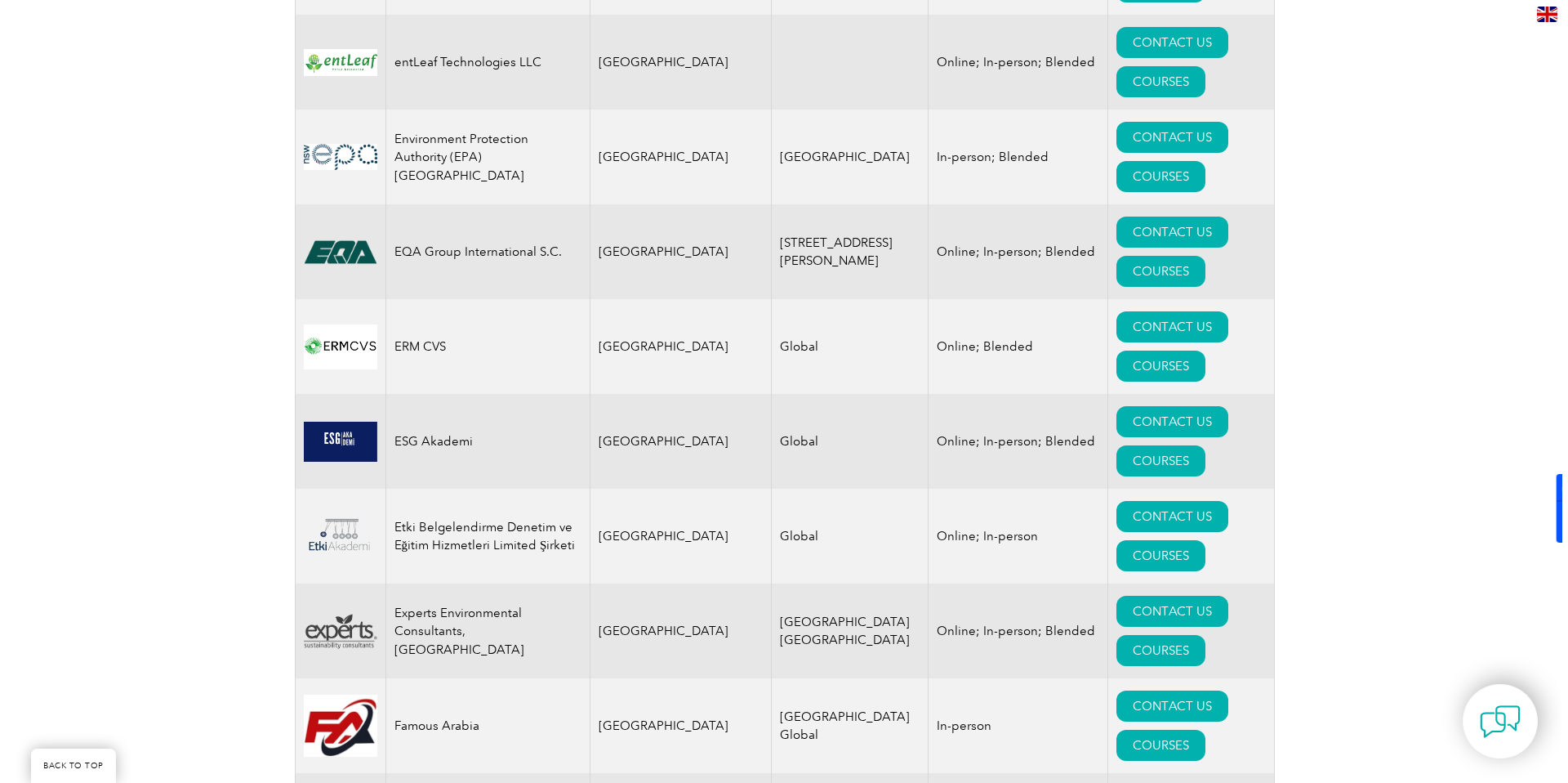
scroll to position [8320, 0]
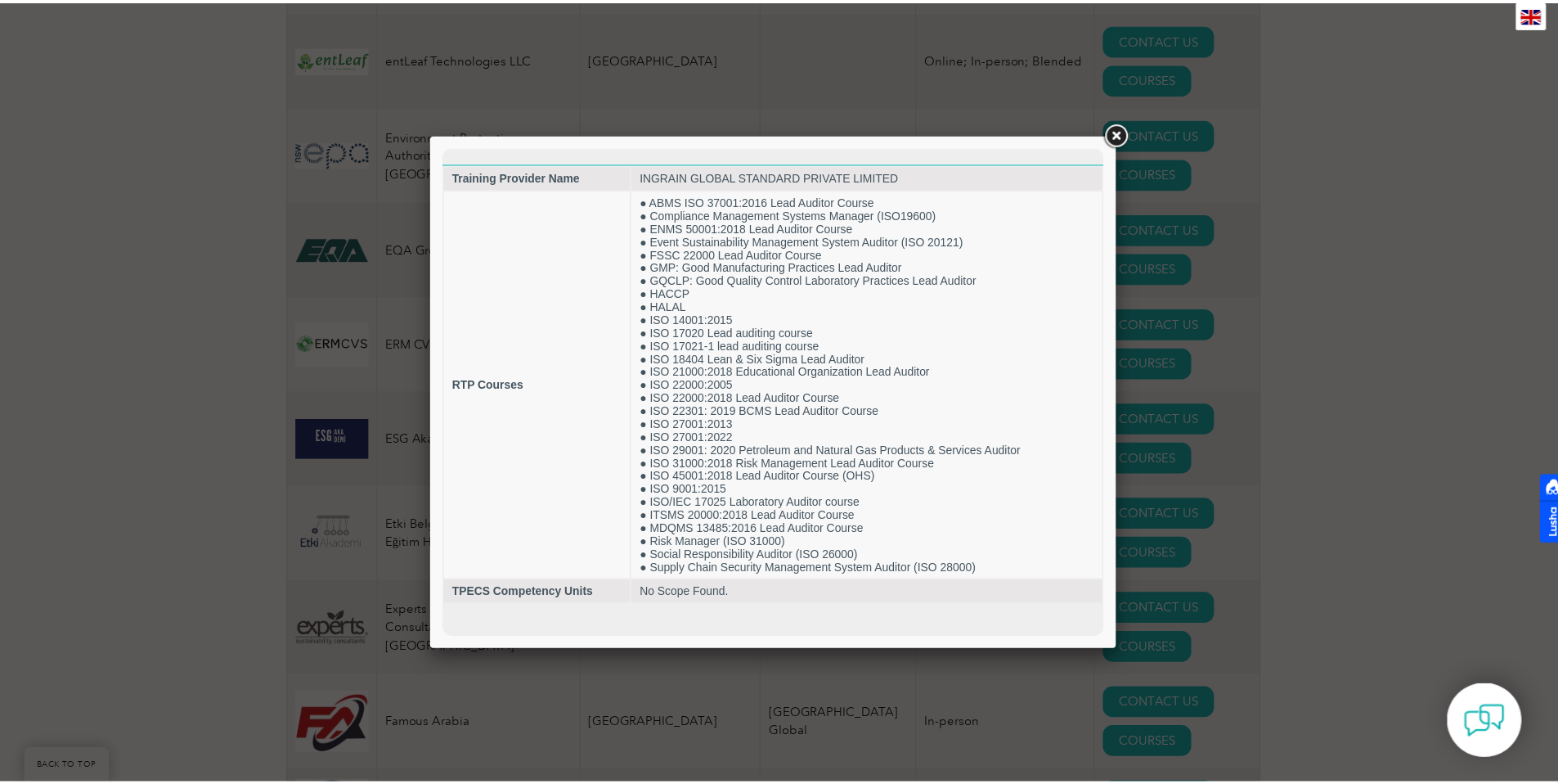
scroll to position [0, 0]
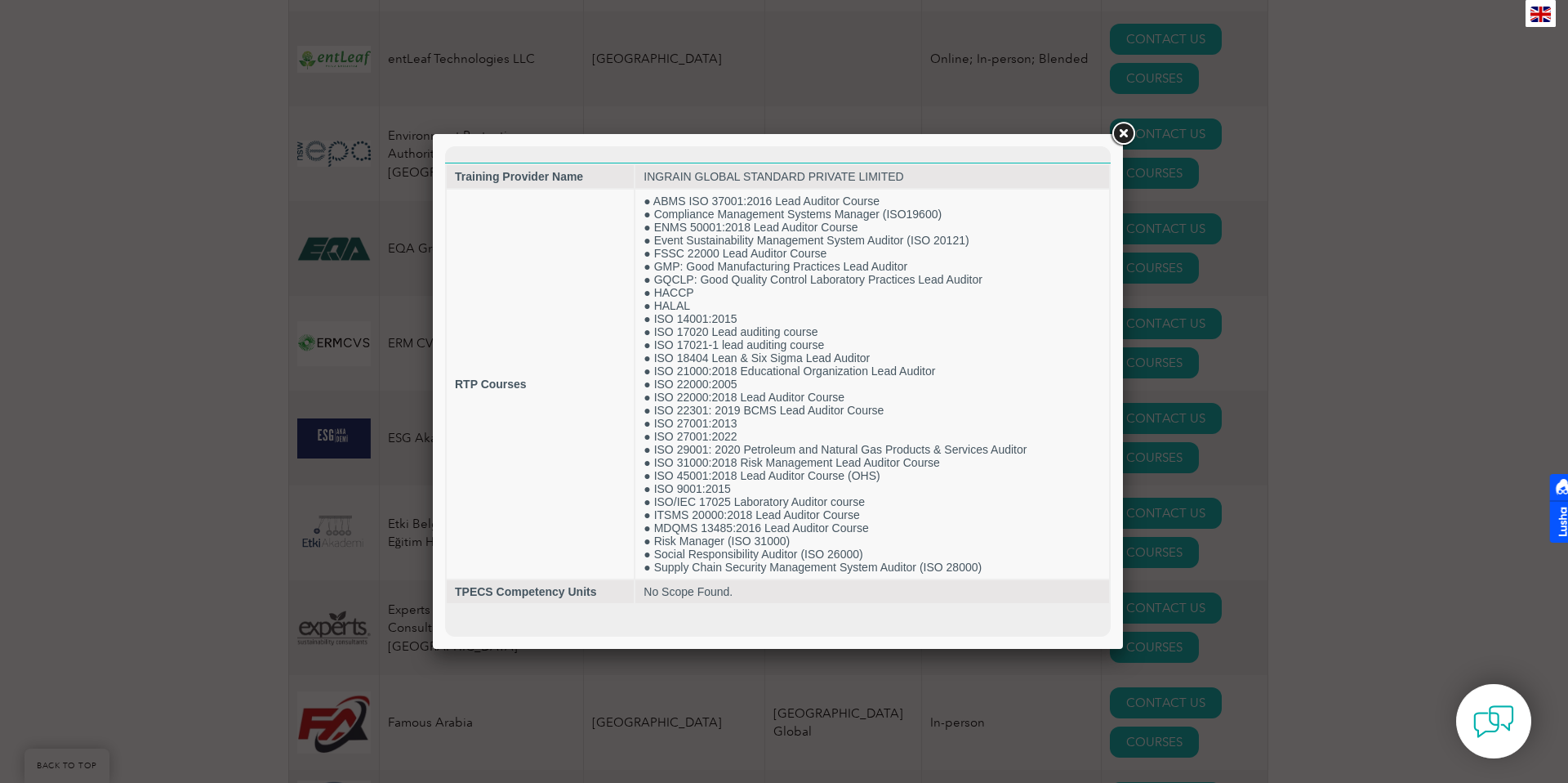
click at [1123, 137] on link at bounding box center [1122, 133] width 29 height 29
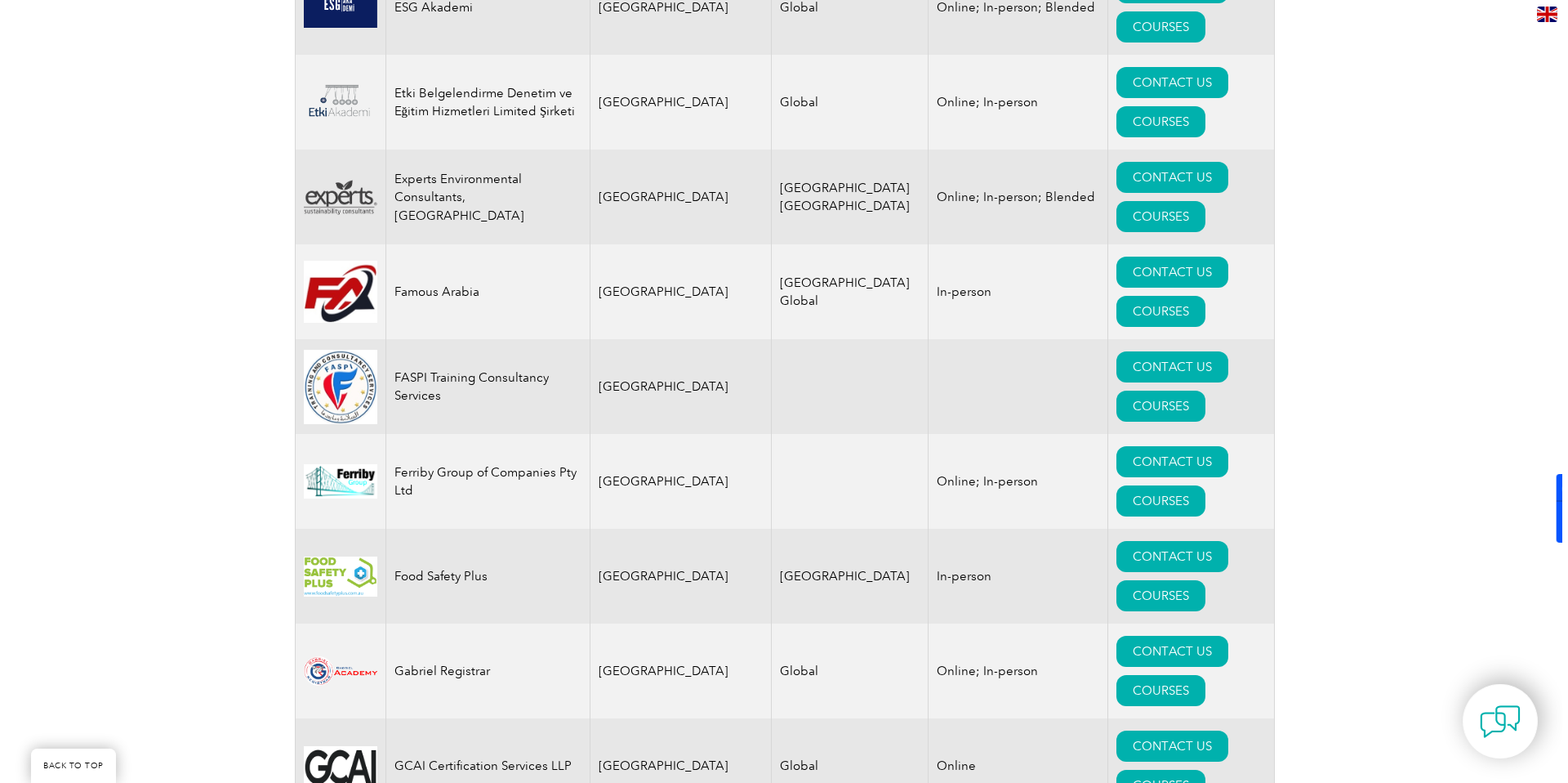
scroll to position [8747, 0]
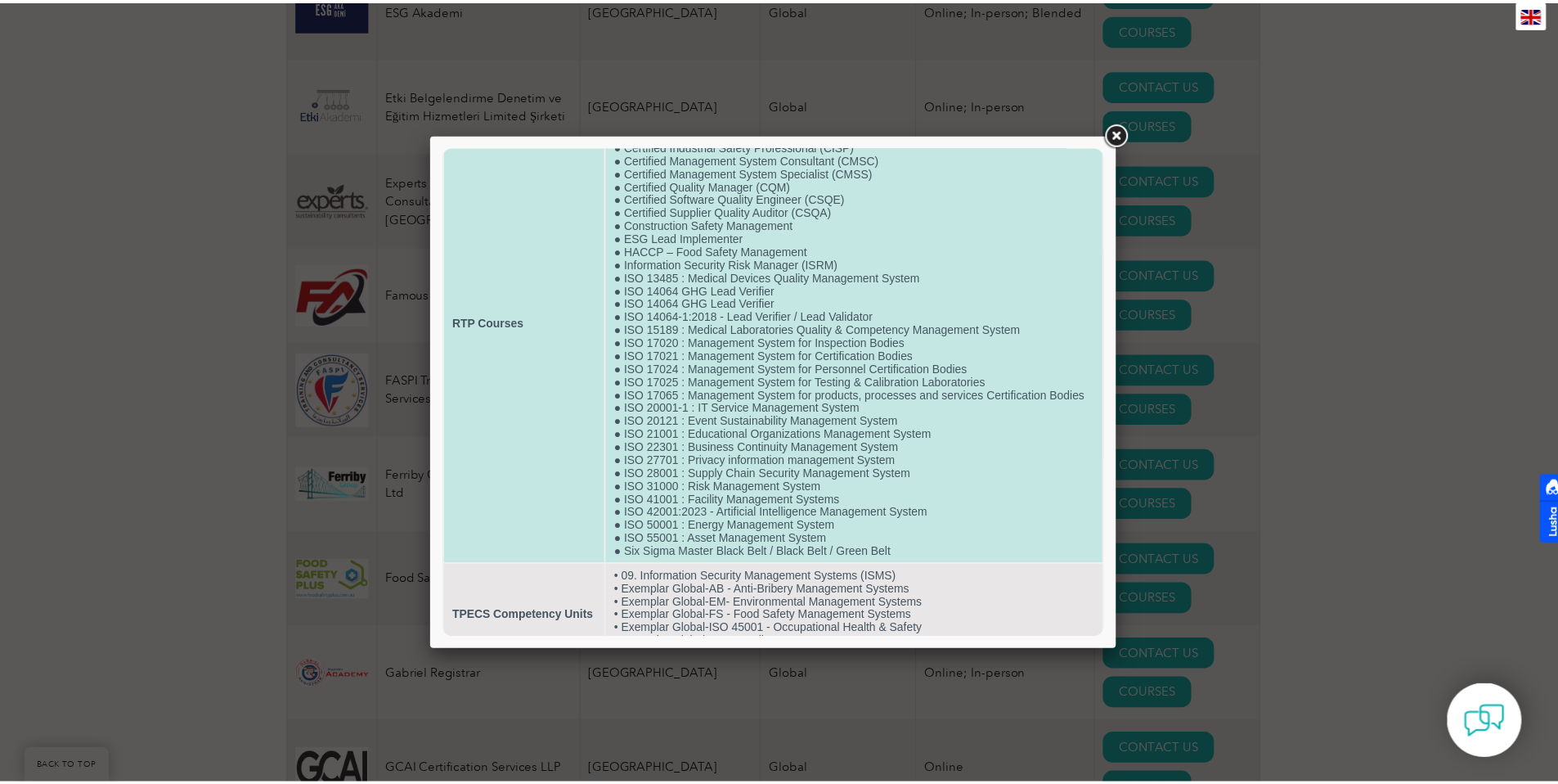
scroll to position [152, 0]
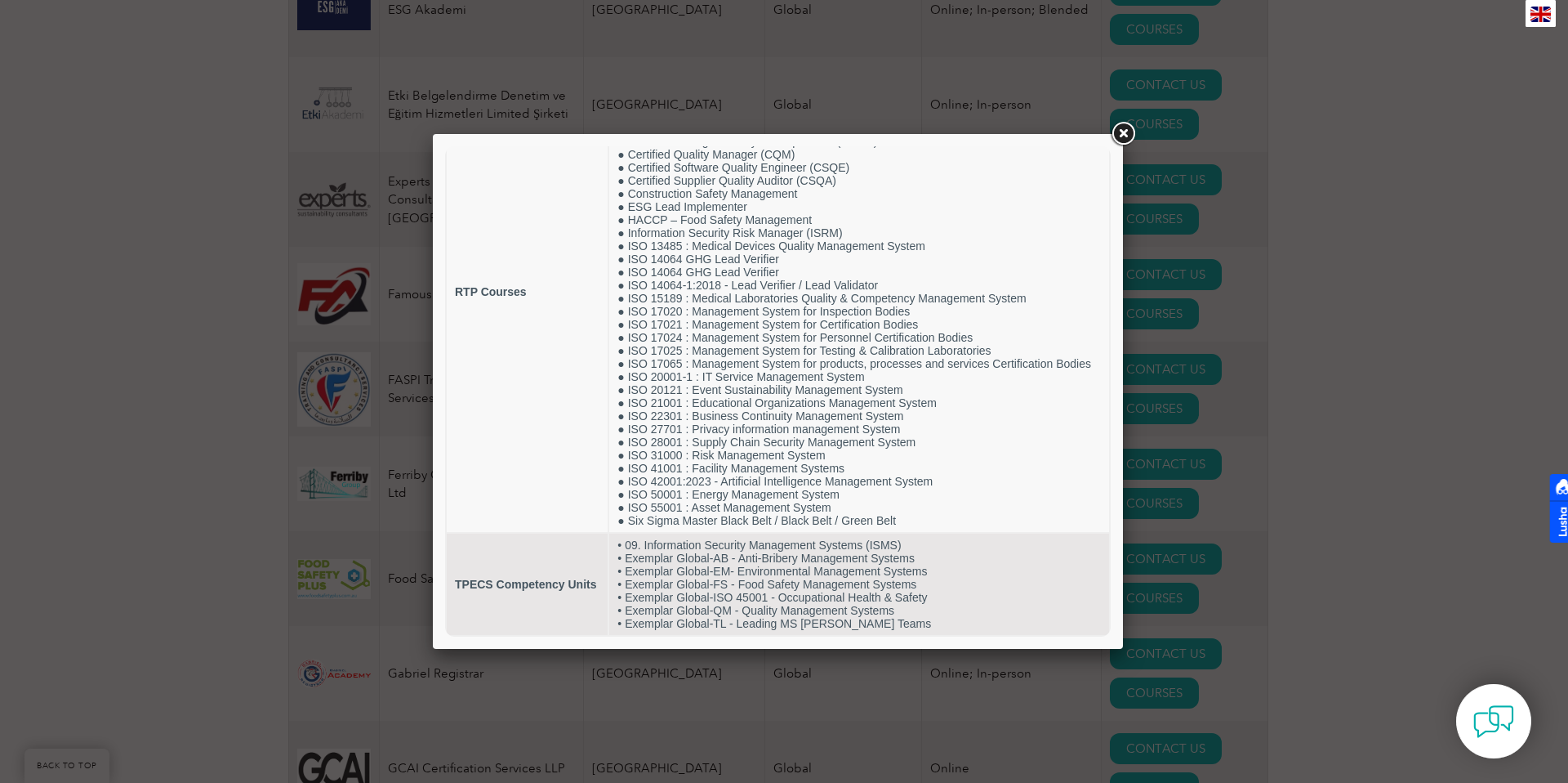
click at [1124, 138] on link at bounding box center [1122, 133] width 29 height 29
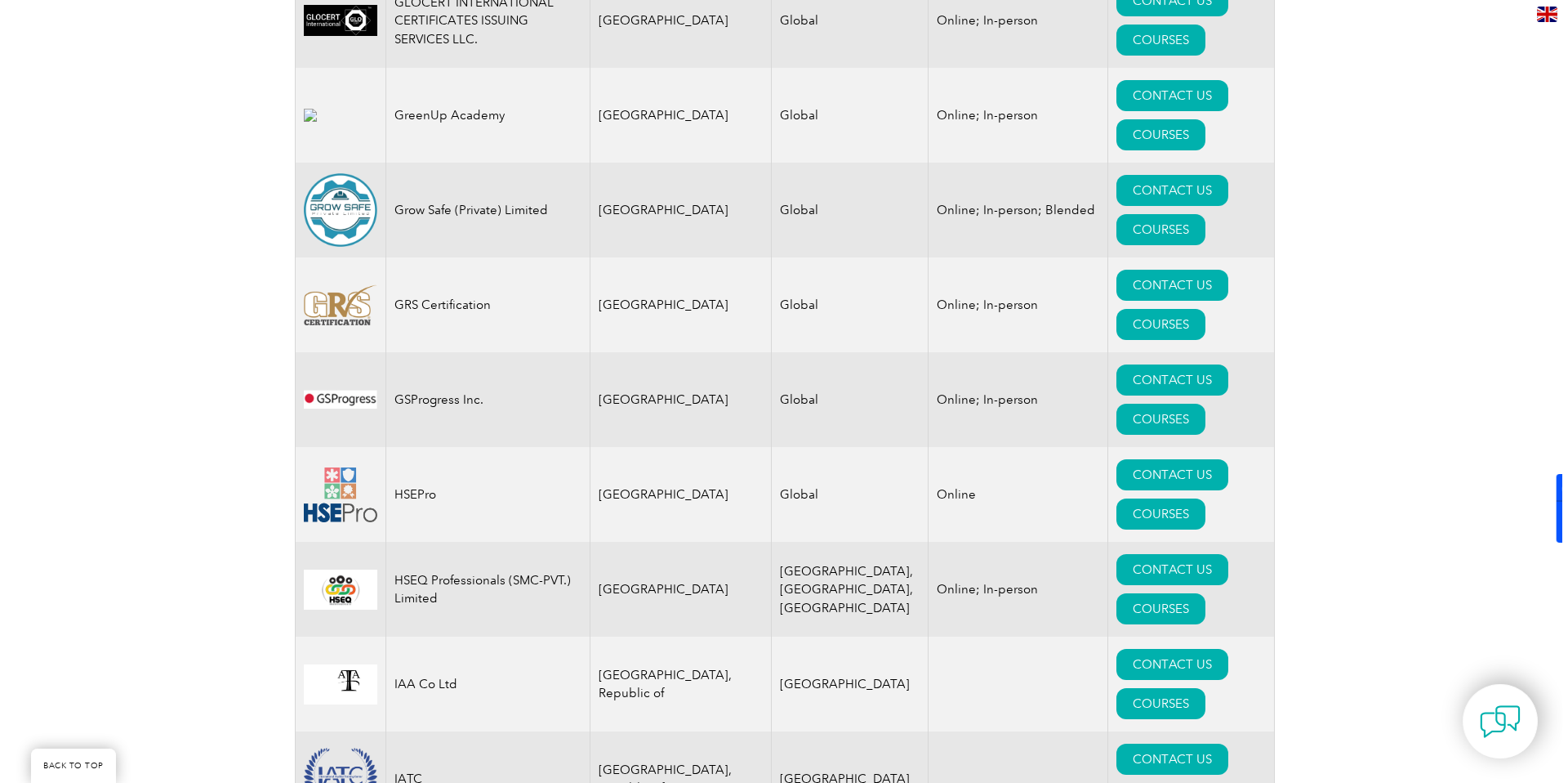
scroll to position [10439, 0]
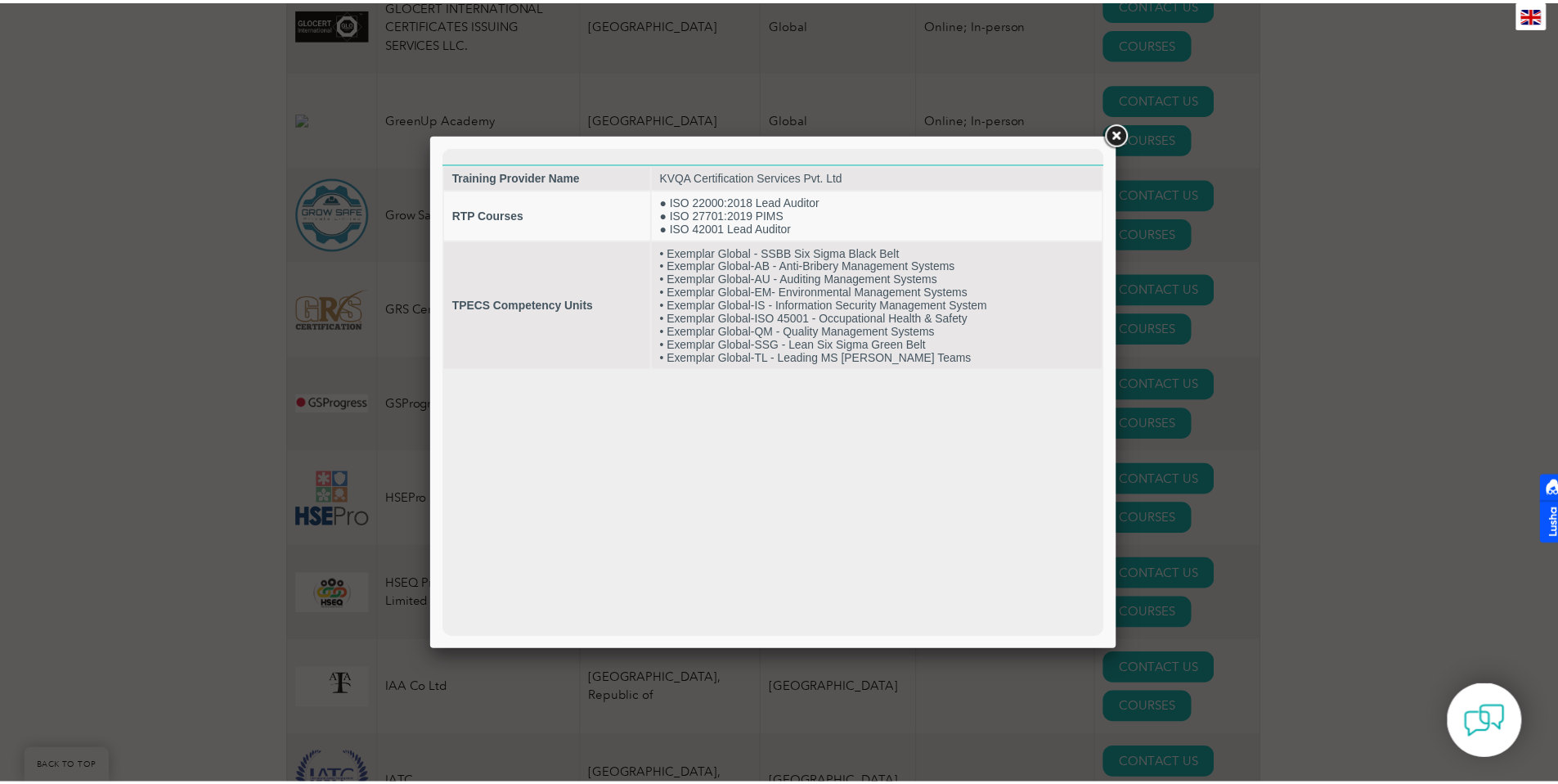
scroll to position [0, 0]
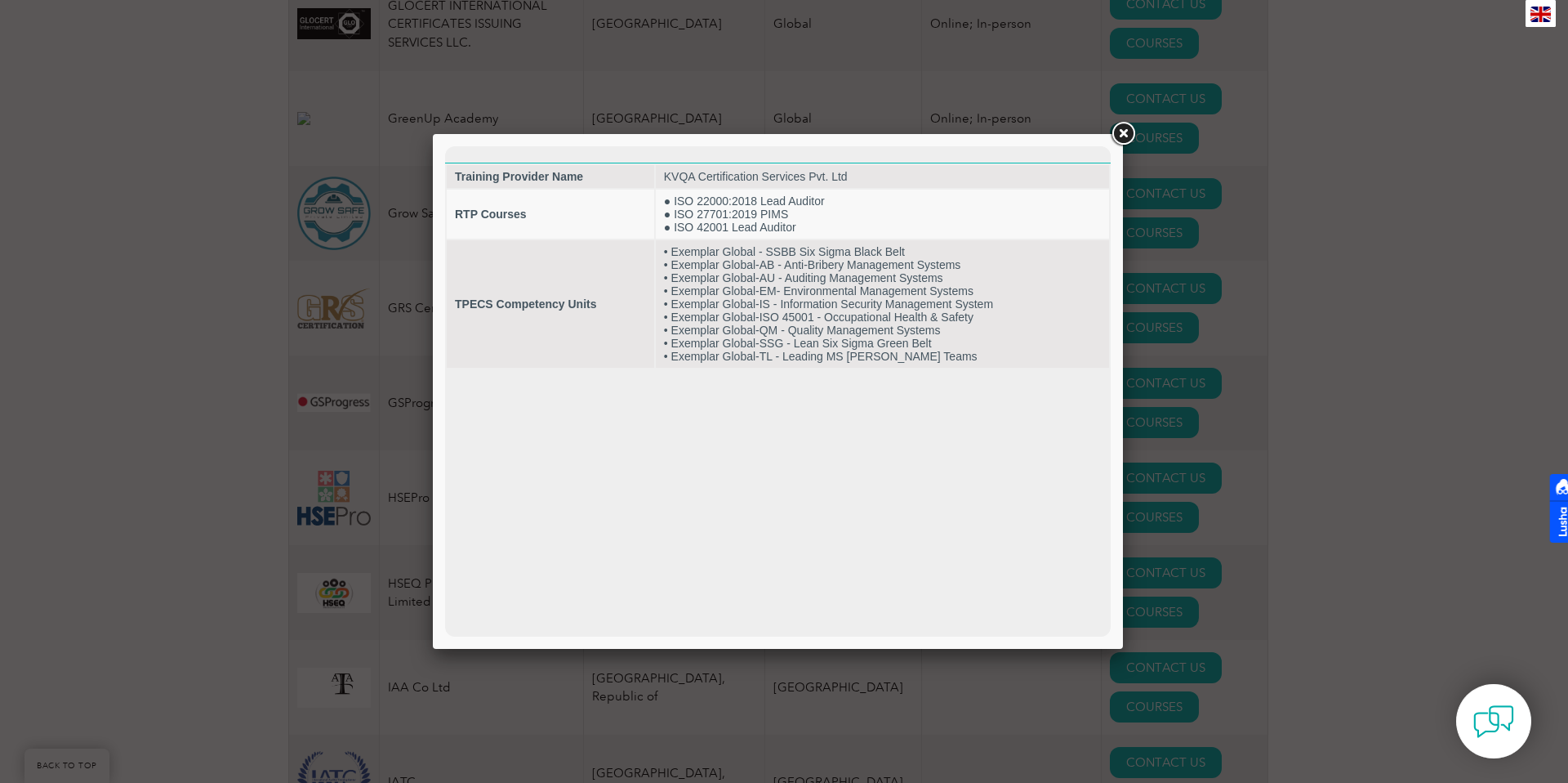
click at [1122, 134] on link at bounding box center [1122, 133] width 29 height 29
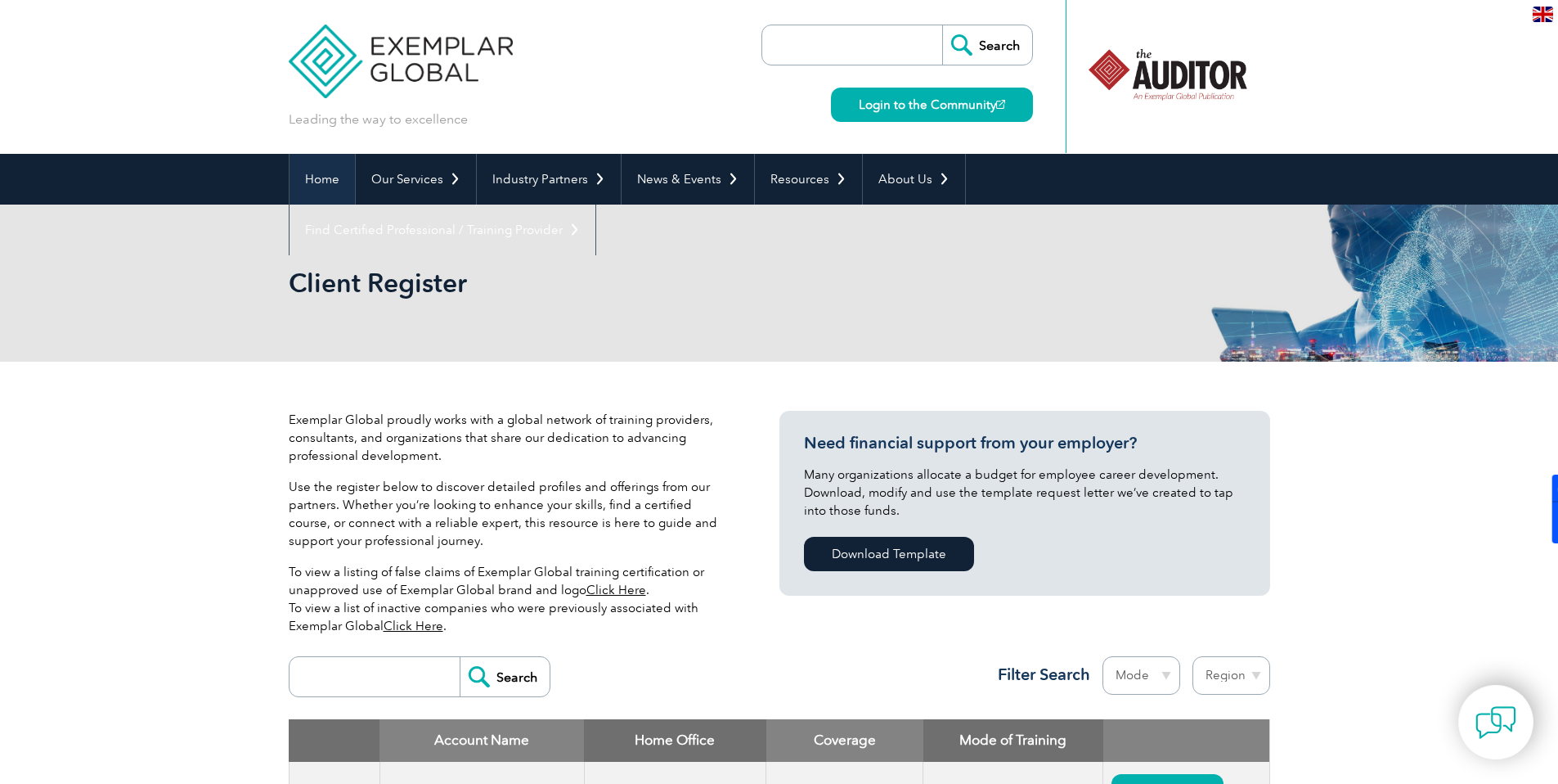
click at [329, 179] on link "Home" at bounding box center [323, 179] width 66 height 51
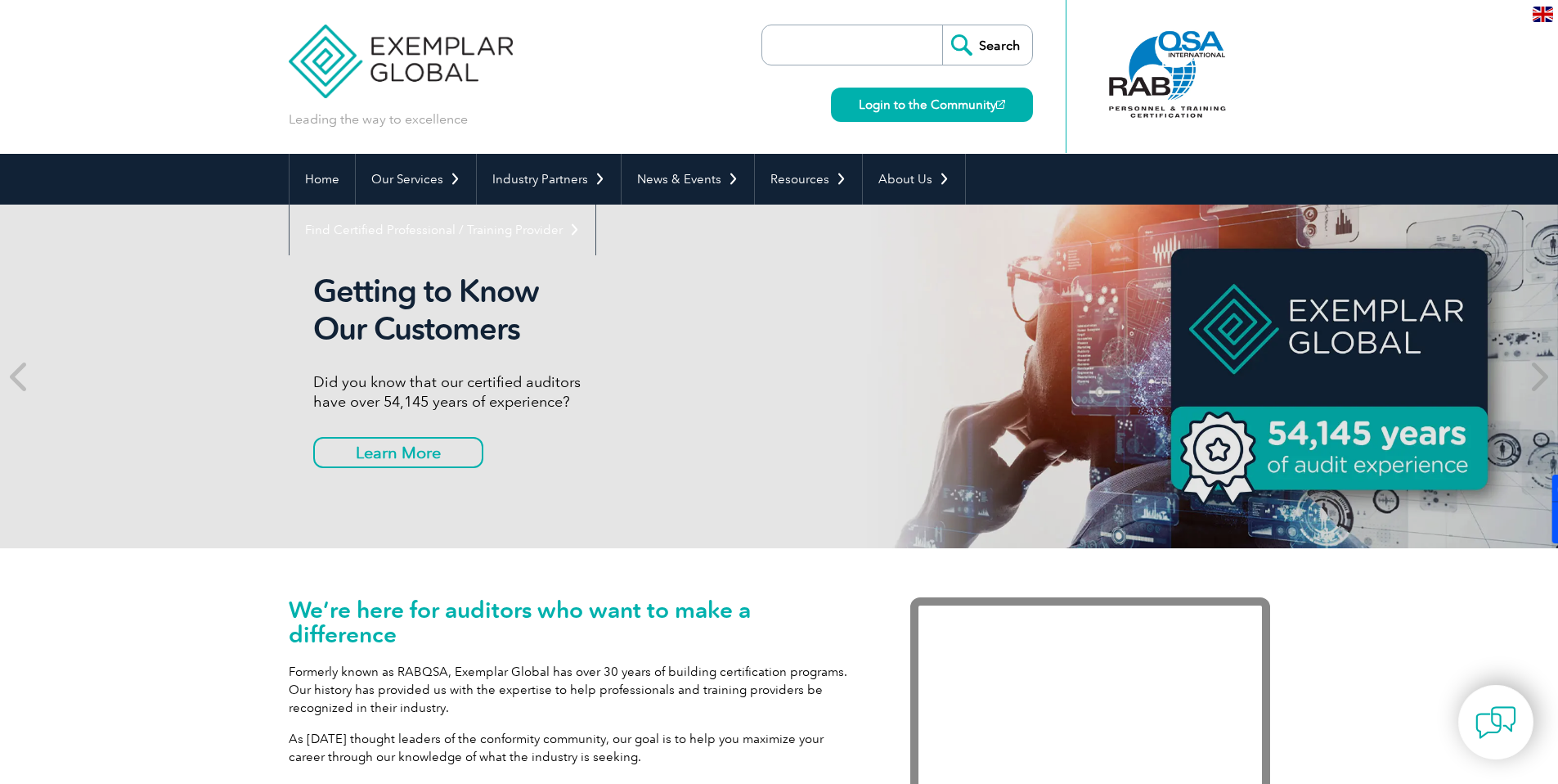
scroll to position [10, 0]
